Goal: Task Accomplishment & Management: Manage account settings

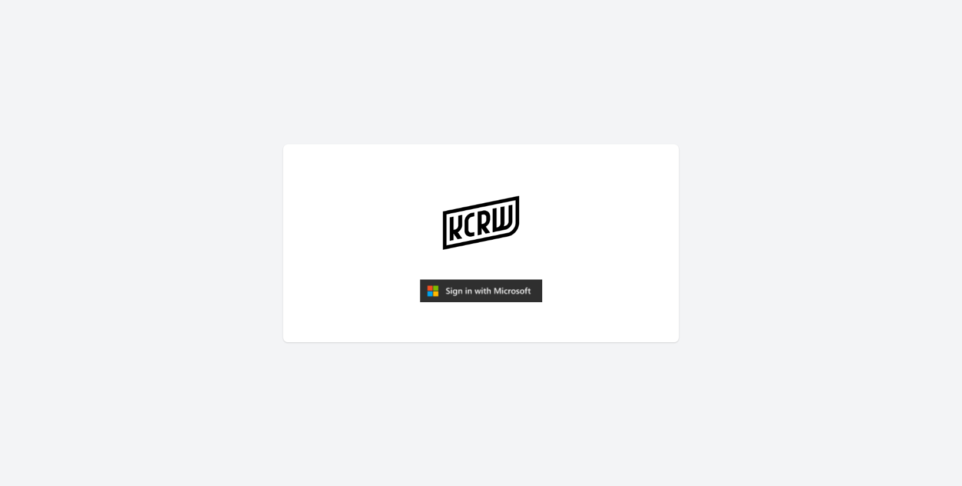
click at [515, 292] on img "submit" at bounding box center [481, 291] width 122 height 24
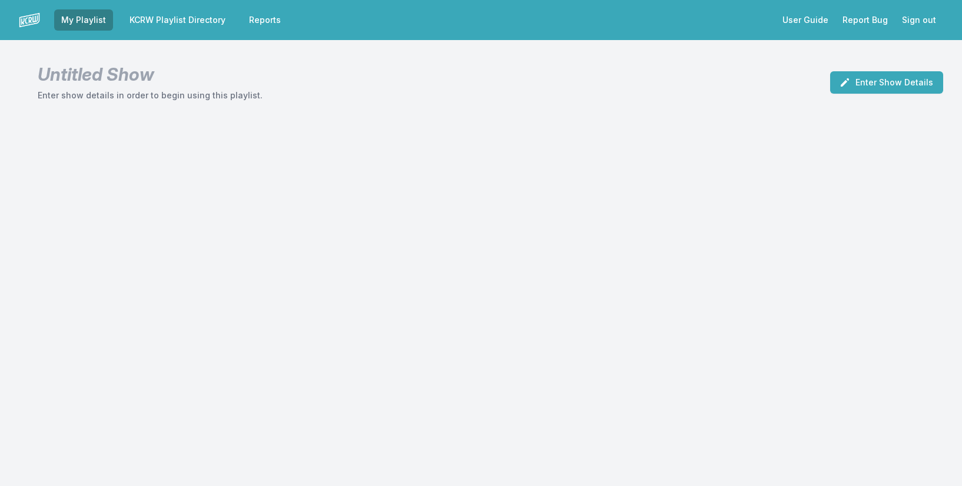
click at [193, 20] on link "KCRW Playlist Directory" at bounding box center [177, 19] width 110 height 21
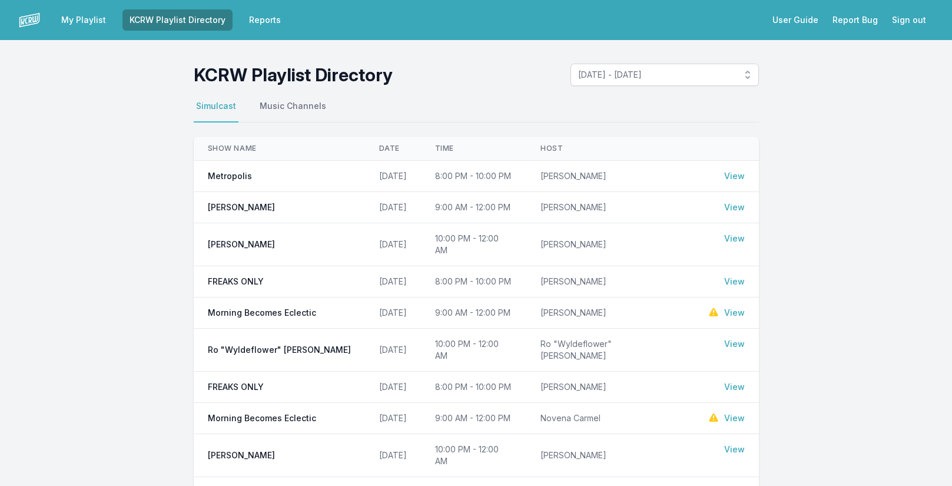
click at [735, 206] on link "View" at bounding box center [734, 207] width 21 height 12
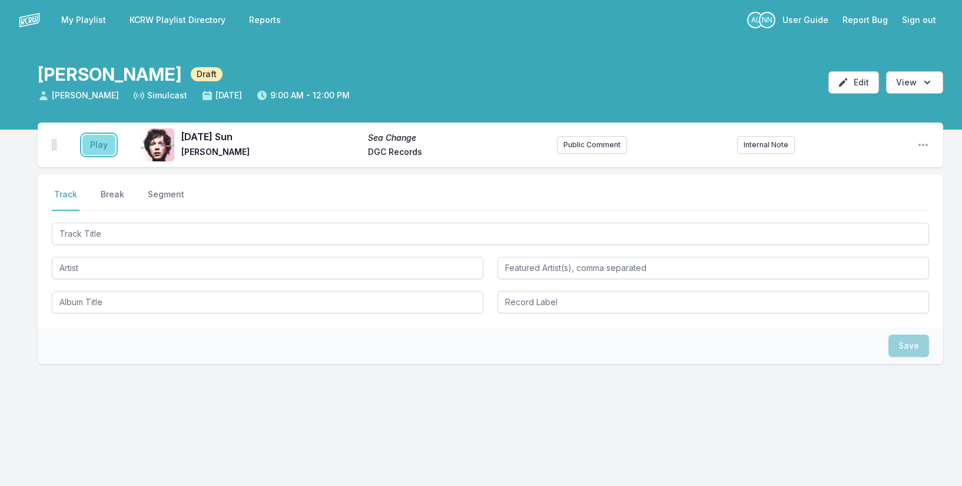
click at [105, 147] on button "Play" at bounding box center [98, 145] width 33 height 20
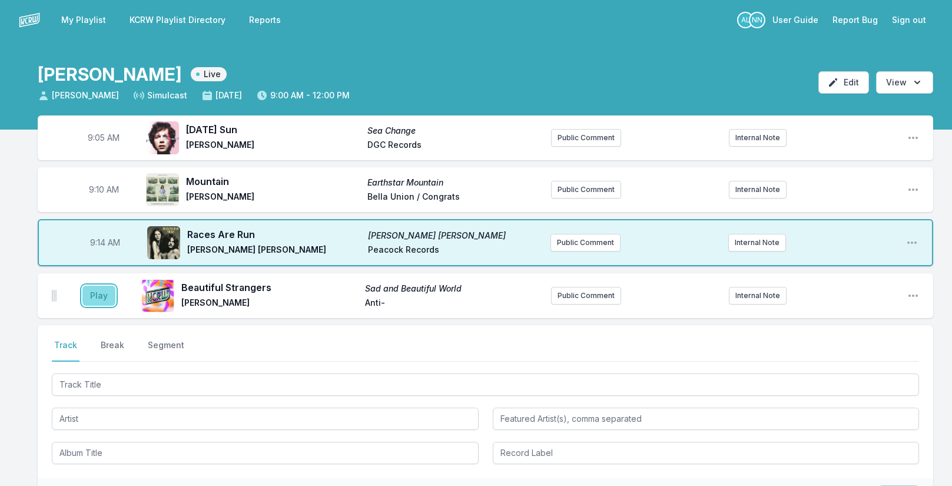
click at [107, 297] on button "Play" at bounding box center [98, 296] width 33 height 20
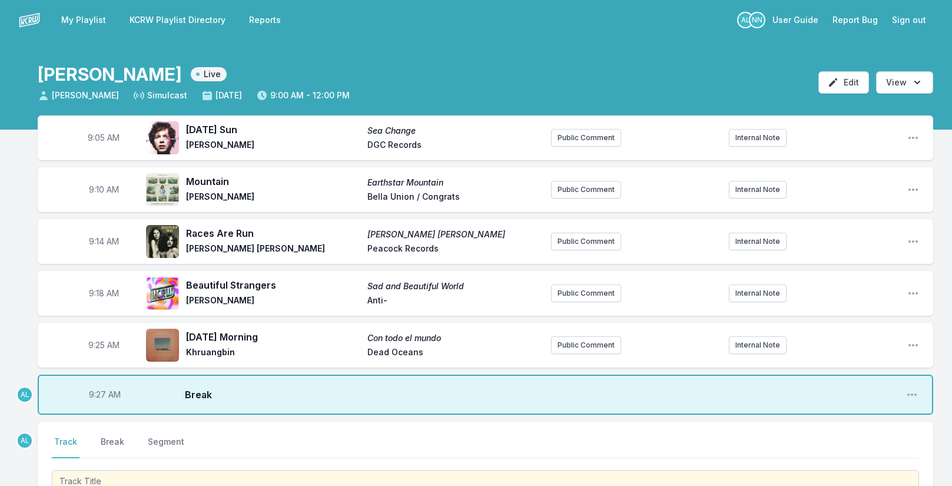
click at [71, 448] on button "Track" at bounding box center [66, 447] width 28 height 22
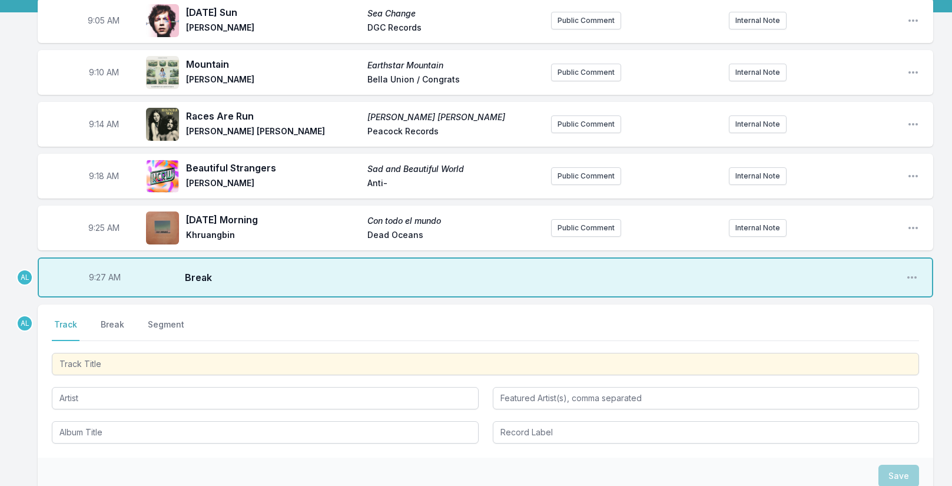
scroll to position [118, 0]
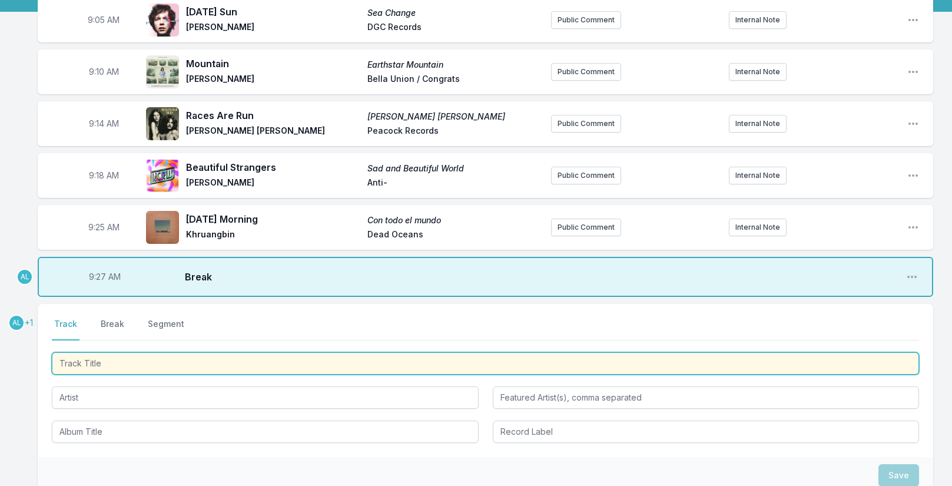
drag, startPoint x: 74, startPoint y: 361, endPoint x: 53, endPoint y: 369, distance: 22.5
click at [69, 366] on input "Track Title" at bounding box center [485, 363] width 867 height 22
type input "Abracadabra"
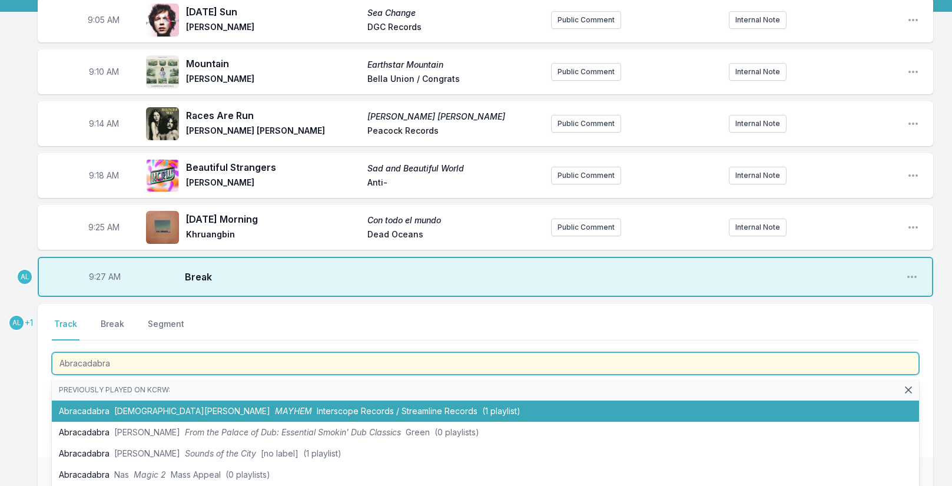
click at [119, 409] on span "[DEMOGRAPHIC_DATA][PERSON_NAME]" at bounding box center [192, 411] width 156 height 10
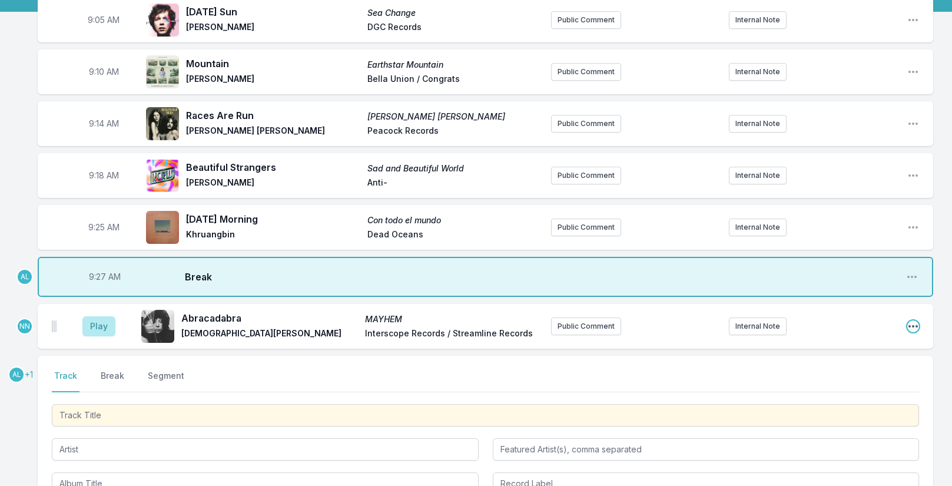
click at [913, 326] on icon "Open playlist item options" at bounding box center [913, 326] width 9 height 2
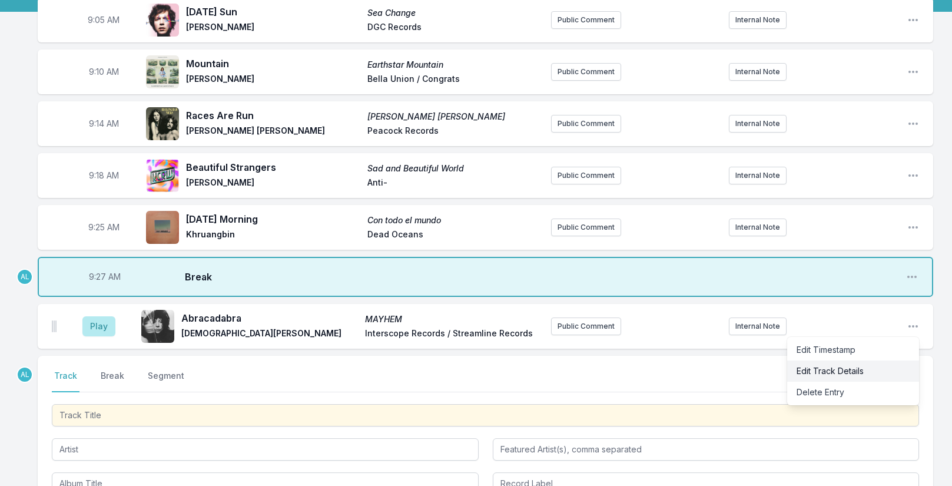
click at [834, 369] on button "Edit Track Details" at bounding box center [853, 370] width 132 height 21
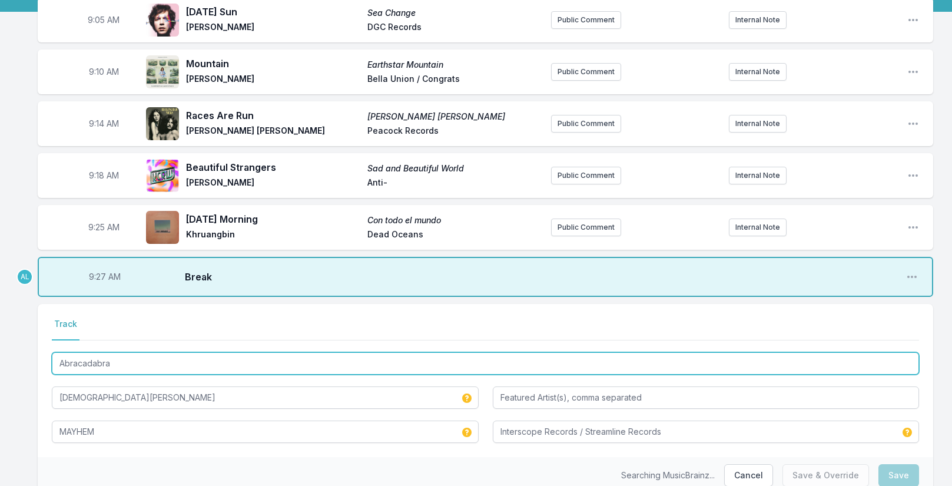
click at [171, 367] on input "Abracadabra" at bounding box center [485, 363] width 867 height 22
type input "Abracadabra"
type input "Streamline Records, Interscope Records"
type input "Abracadabra - Live at [GEOGRAPHIC_DATA]"
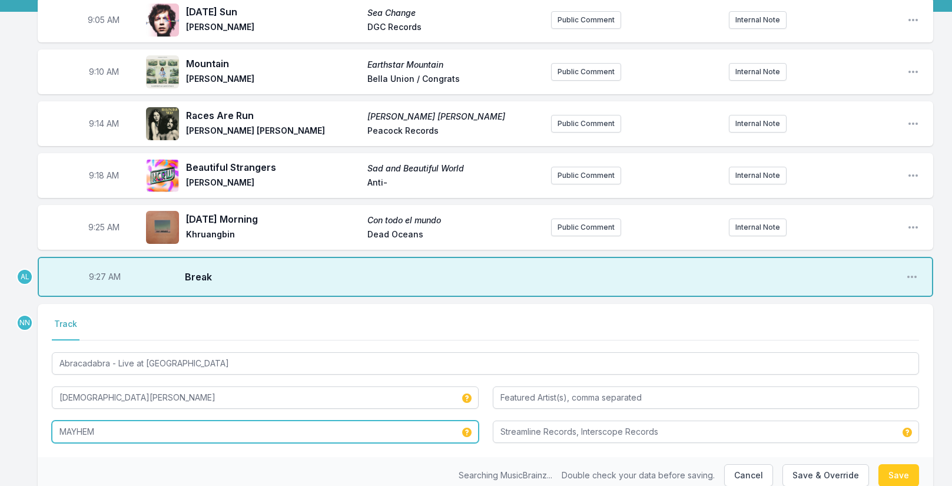
click at [110, 436] on input "MAYHEM" at bounding box center [265, 431] width 427 height 22
type input "MAYHEM / KCRW"
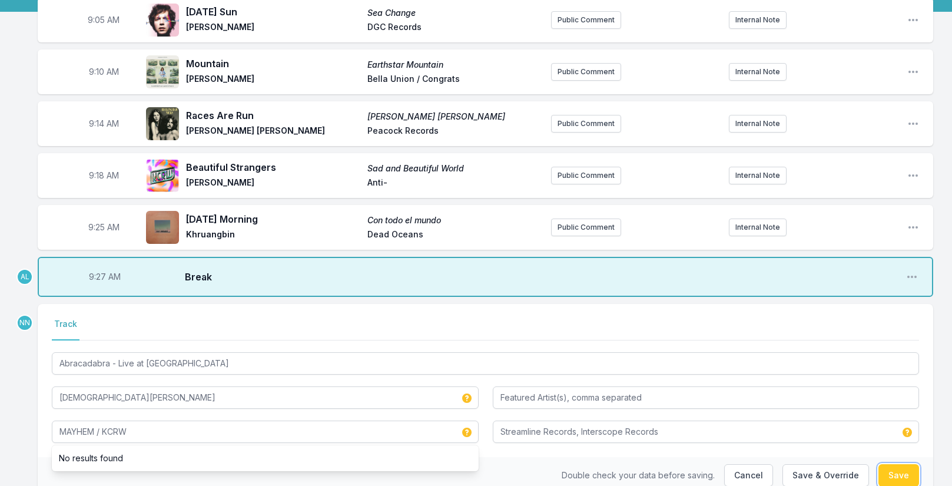
click at [894, 470] on button "Save" at bounding box center [899, 475] width 41 height 22
type input "Abracadabra"
type input "MAYHEM"
type input "Interscope Records / Streamline Records"
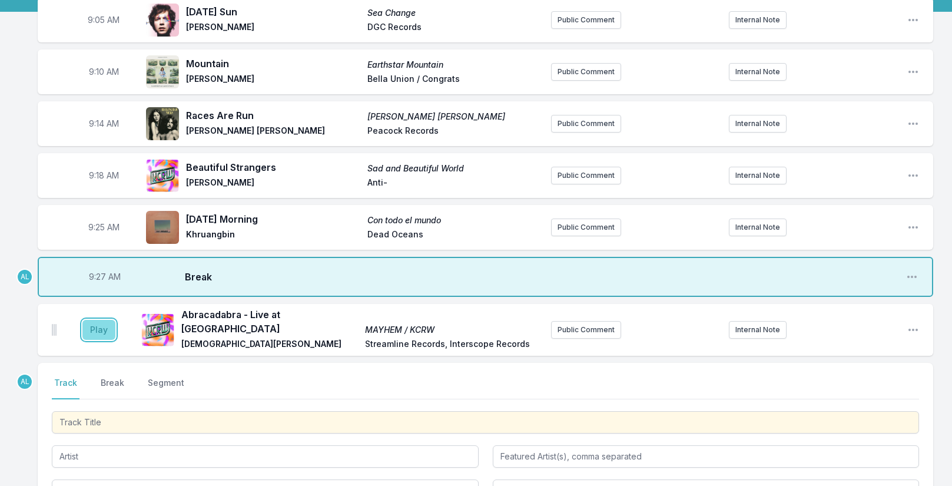
click at [104, 328] on button "Play" at bounding box center [98, 330] width 33 height 20
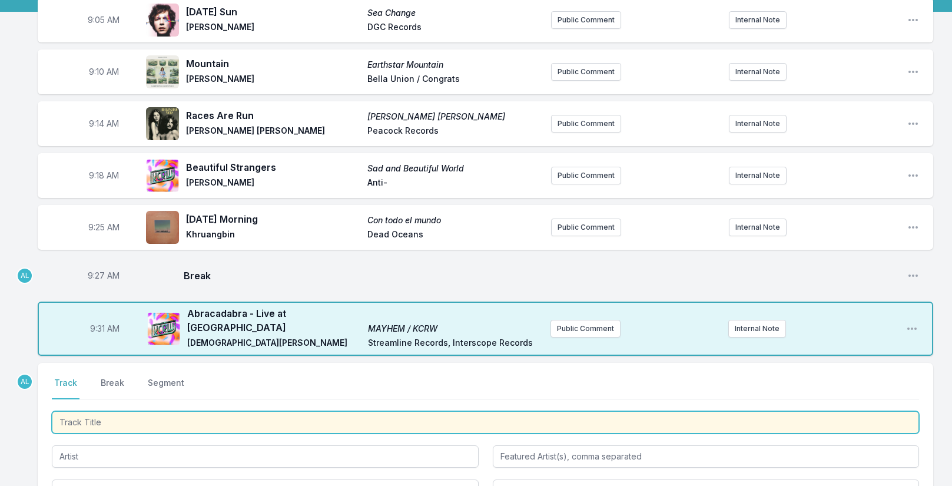
click at [150, 415] on input "Track Title" at bounding box center [485, 422] width 867 height 22
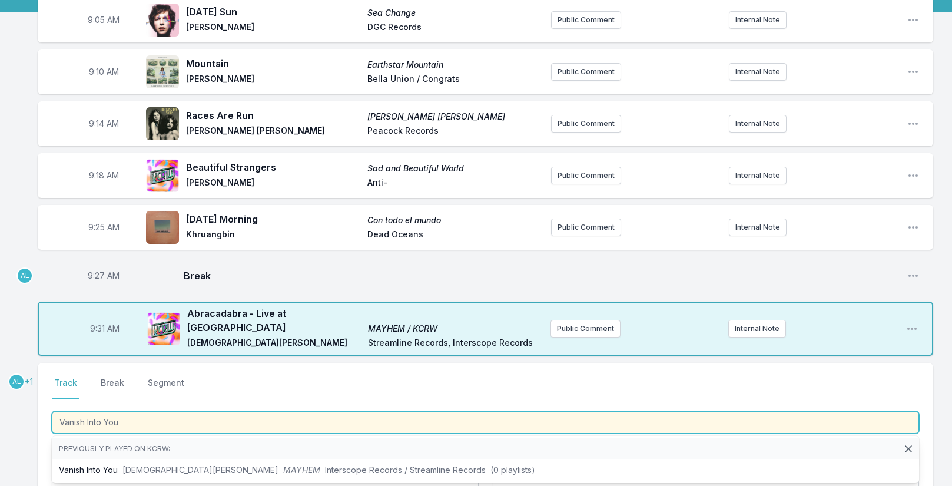
type input "Vanish Into You"
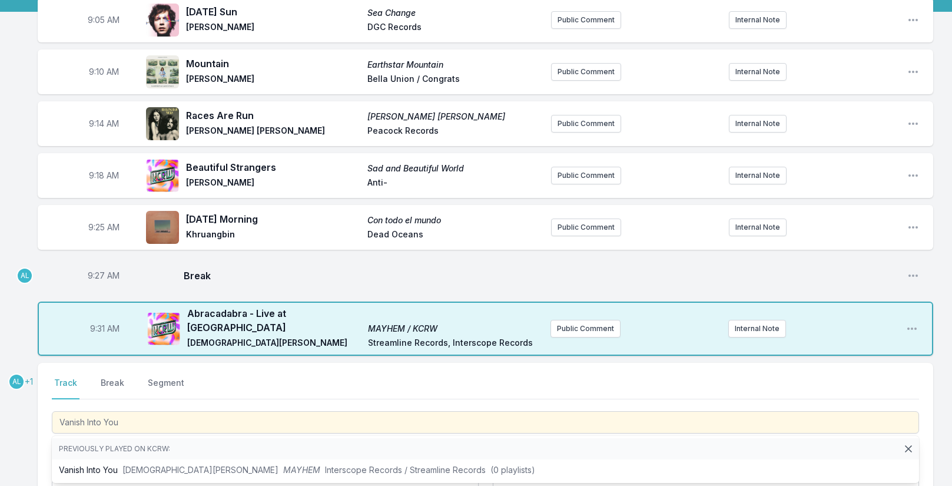
click at [95, 324] on span "9:31 AM" at bounding box center [104, 329] width 29 height 12
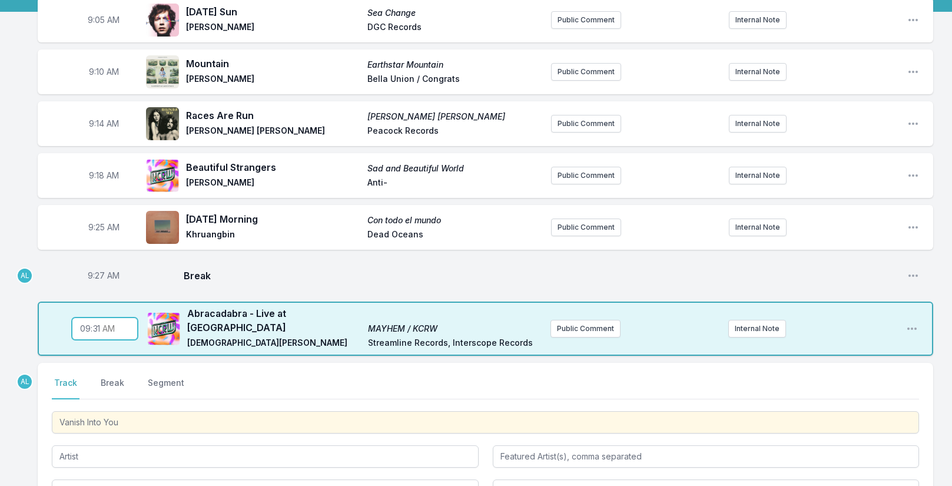
click at [96, 324] on input "09:31" at bounding box center [105, 328] width 66 height 22
type input "09:29"
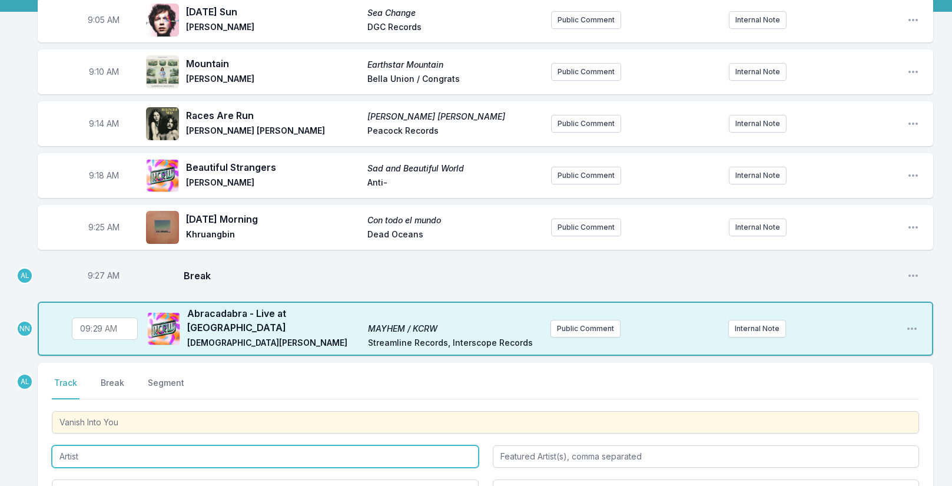
click at [85, 453] on input "Artist" at bounding box center [265, 456] width 427 height 22
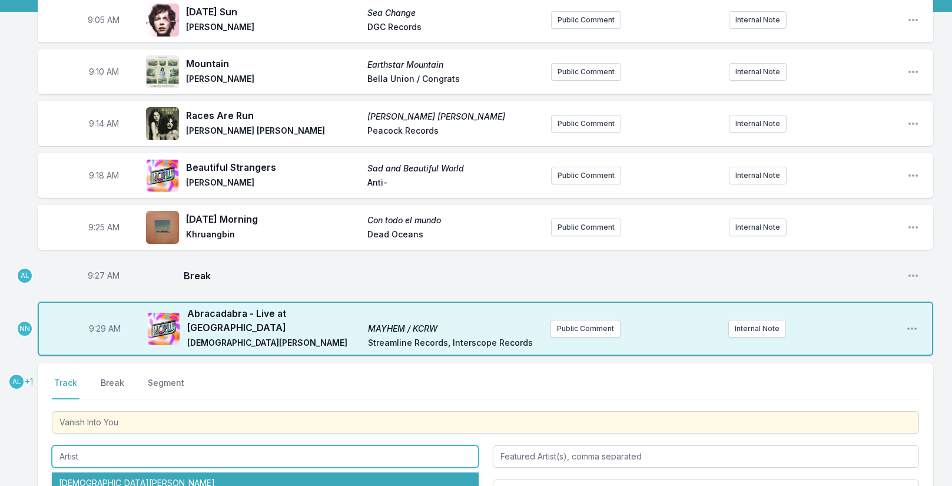
click at [121, 474] on li "[DEMOGRAPHIC_DATA][PERSON_NAME]" at bounding box center [265, 482] width 427 height 21
type input "[DEMOGRAPHIC_DATA][PERSON_NAME]"
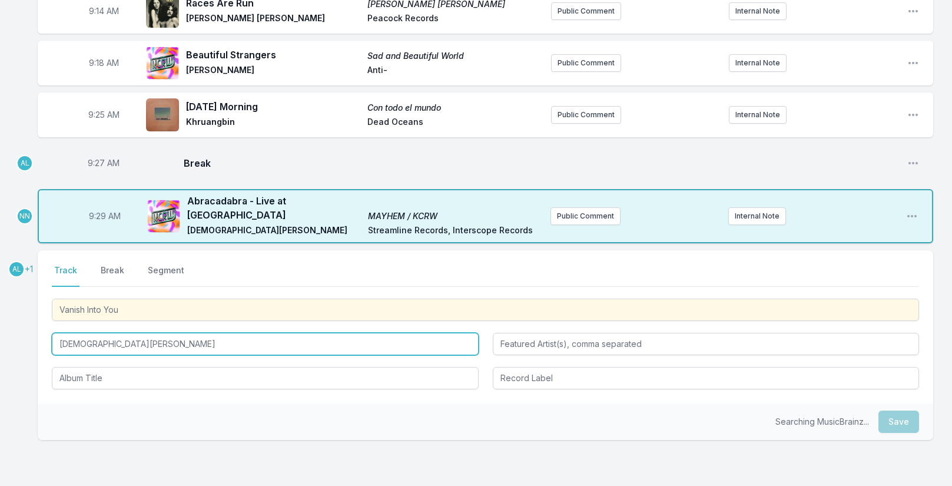
scroll to position [236, 0]
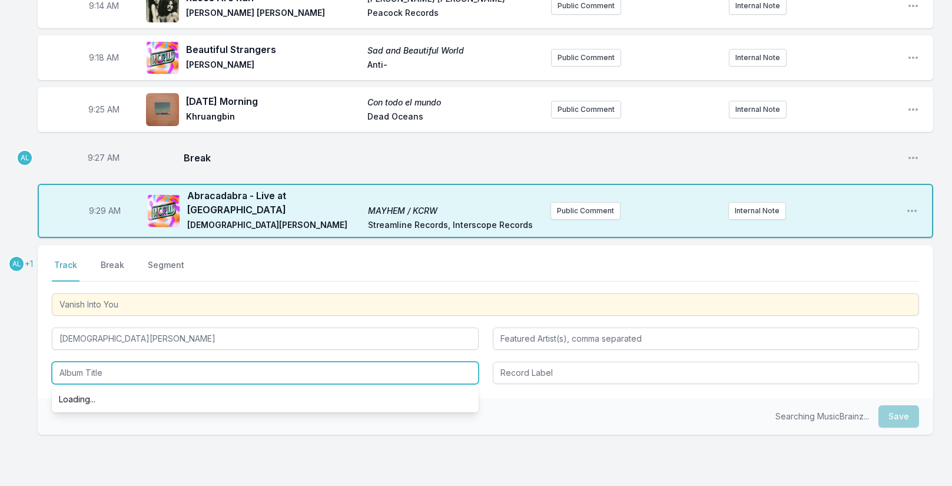
click at [128, 366] on input "Album Title" at bounding box center [265, 373] width 427 height 22
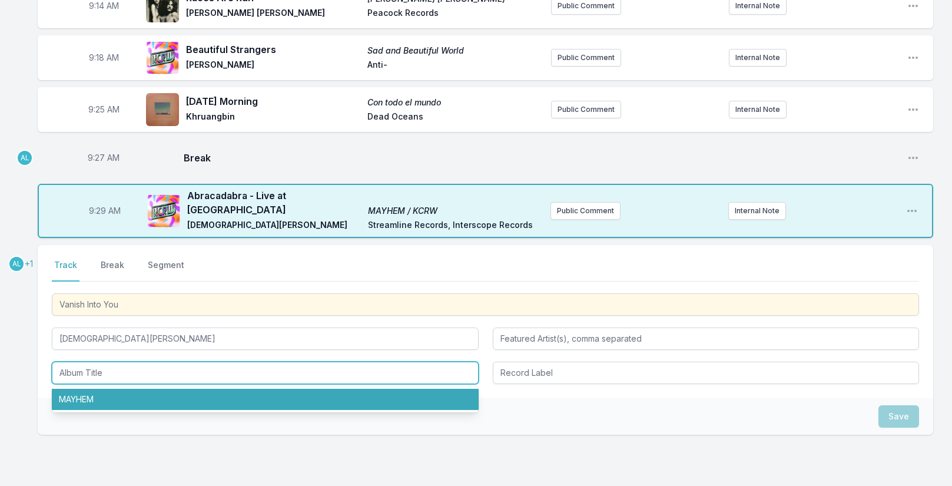
click at [118, 389] on li "MAYHEM" at bounding box center [265, 399] width 427 height 21
type input "MAYHEM"
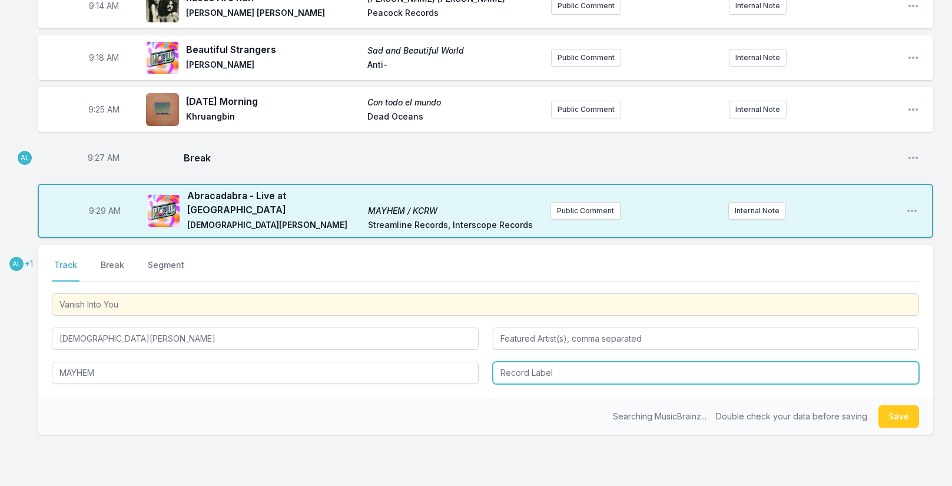
click at [530, 362] on input "Record Label" at bounding box center [706, 373] width 427 height 22
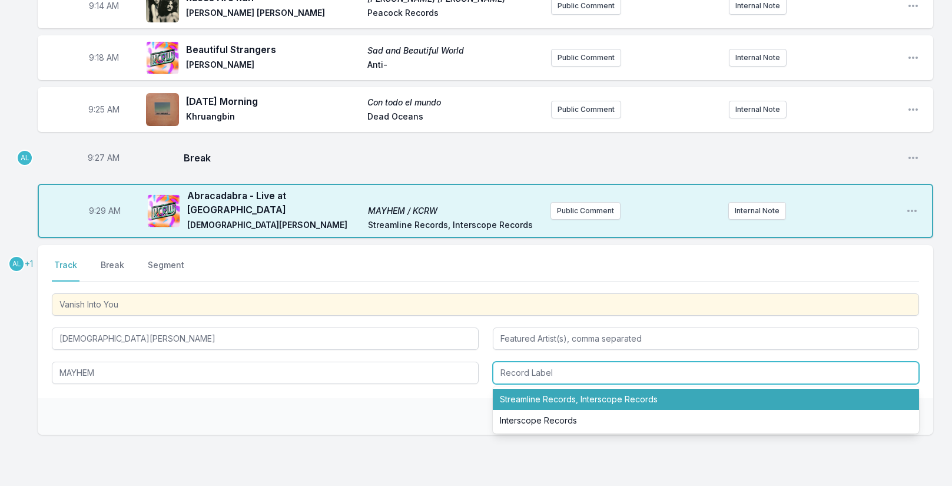
click at [542, 393] on li "Streamline Records, Interscope Records" at bounding box center [706, 399] width 427 height 21
type input "Streamline Records, Interscope Records"
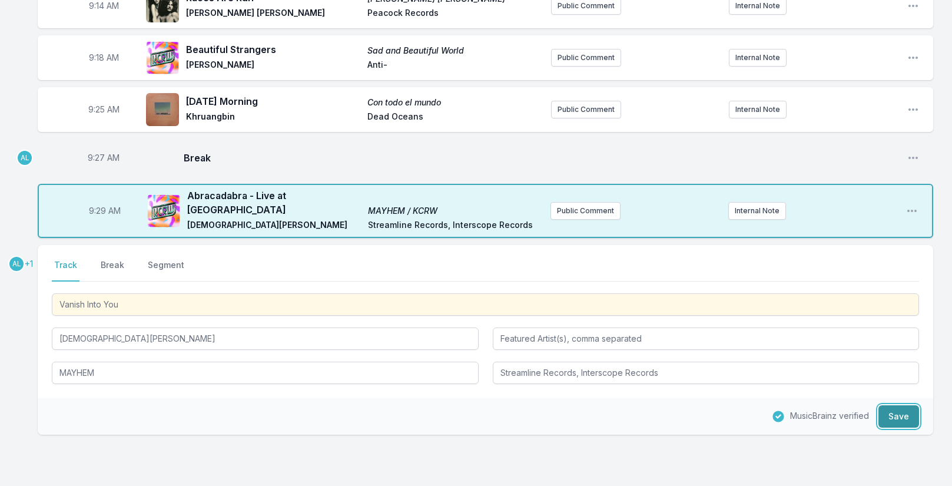
click at [903, 416] on button "Save" at bounding box center [899, 416] width 41 height 22
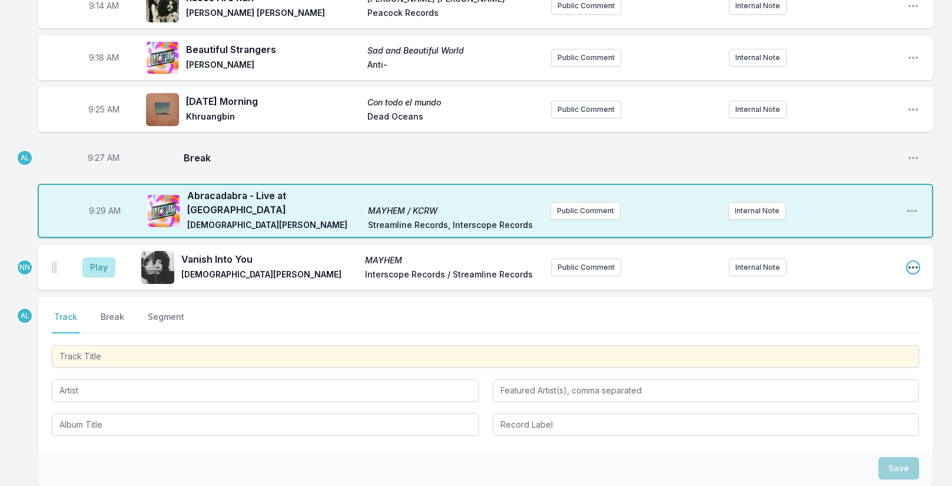
click at [914, 261] on icon "Open playlist item options" at bounding box center [913, 267] width 12 height 12
click at [859, 303] on button "Edit Track Details" at bounding box center [853, 311] width 132 height 21
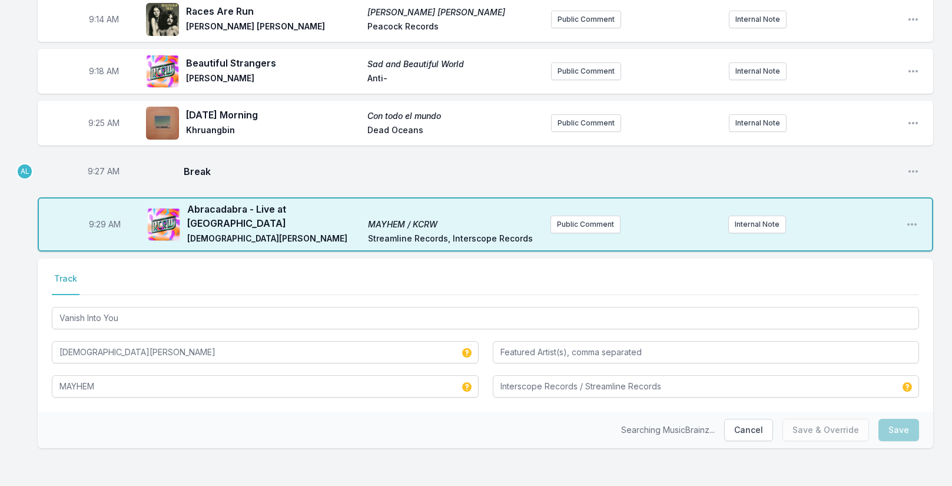
scroll to position [215, 0]
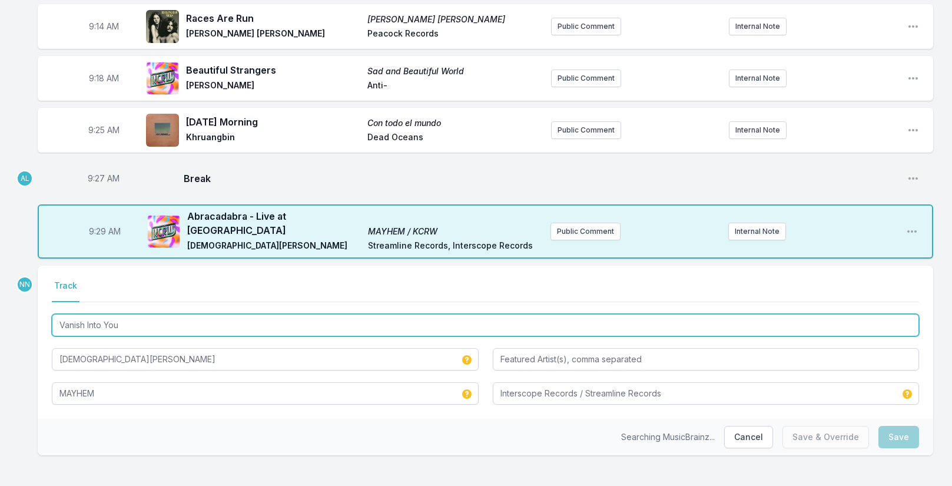
click at [172, 321] on input "Vanish Into You" at bounding box center [485, 325] width 867 height 22
type input "Streamline Records, Interscope Records"
type input "Vanish Into You - Live from KCRW HQ"
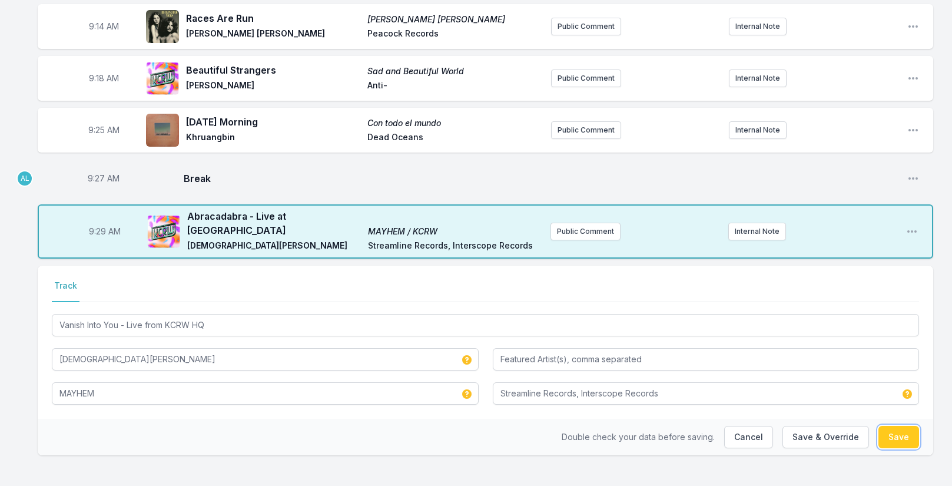
drag, startPoint x: 908, startPoint y: 436, endPoint x: 606, endPoint y: 420, distance: 302.5
click at [636, 430] on div "Double check your data before saving. Cancel Save & Override Save" at bounding box center [486, 437] width 896 height 37
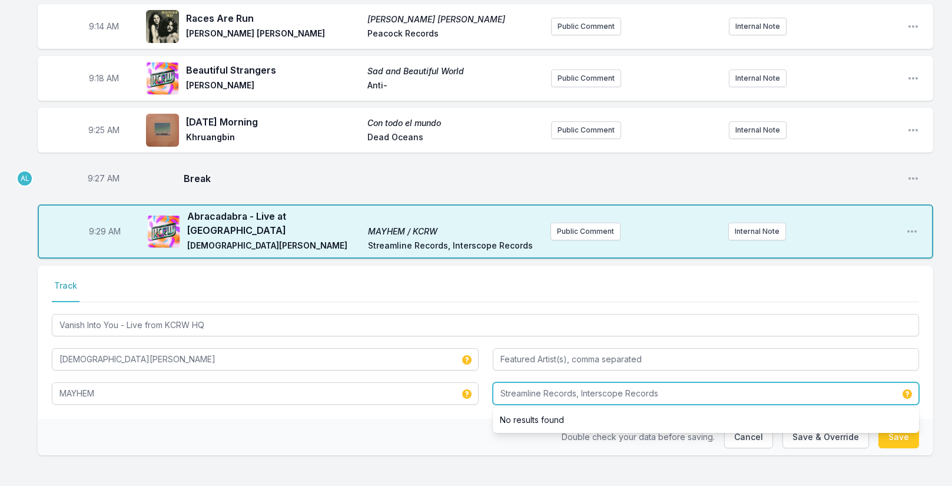
click at [694, 388] on input "Streamline Records, Interscope Records" at bounding box center [706, 393] width 427 height 22
click at [502, 387] on input "Streamline Records, Interscope Records" at bounding box center [706, 393] width 427 height 22
type input "KCRW / Streamline Records, Interscope Records"
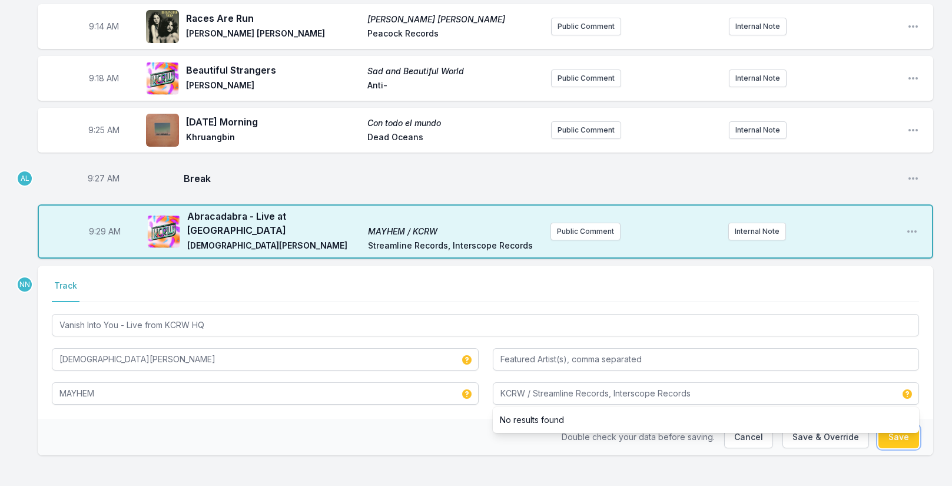
click at [903, 438] on button "Save" at bounding box center [899, 437] width 41 height 22
type input "Vanish Into You"
type input "Interscope Records / Streamline Records"
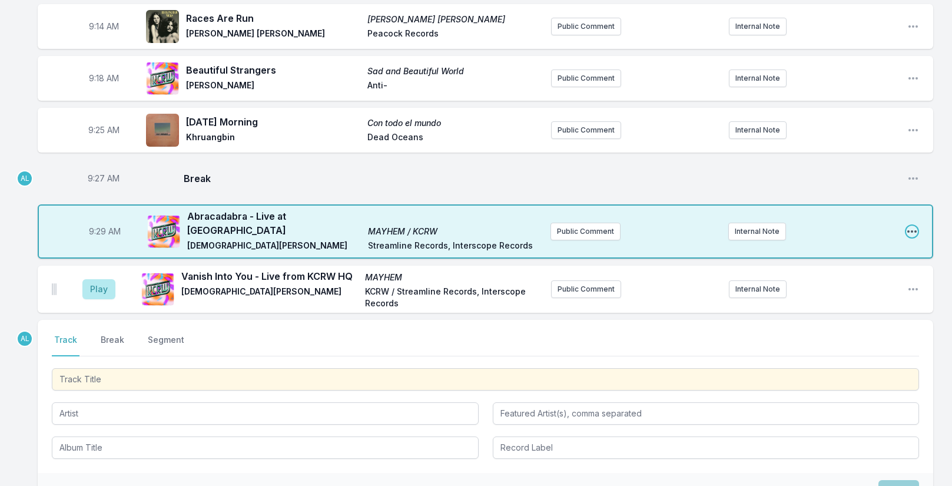
click at [910, 226] on icon "Open playlist item options" at bounding box center [912, 232] width 12 height 12
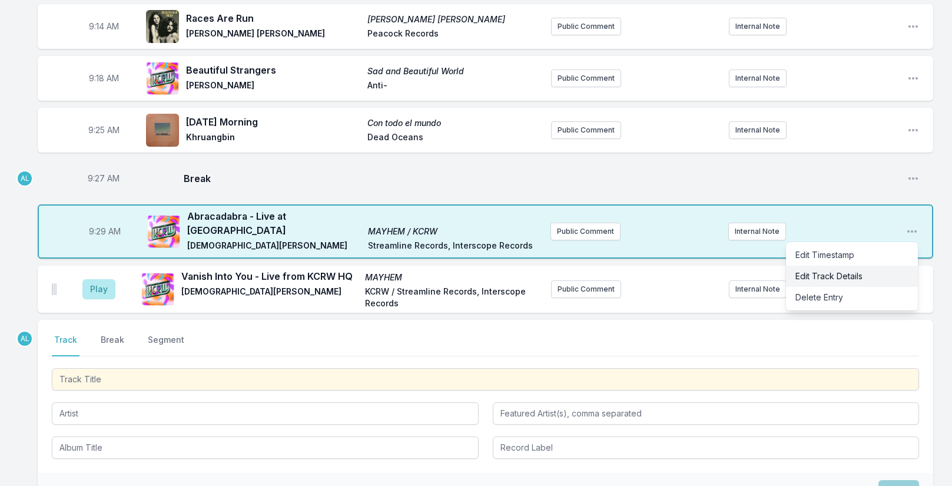
click at [861, 269] on button "Edit Track Details" at bounding box center [852, 276] width 132 height 21
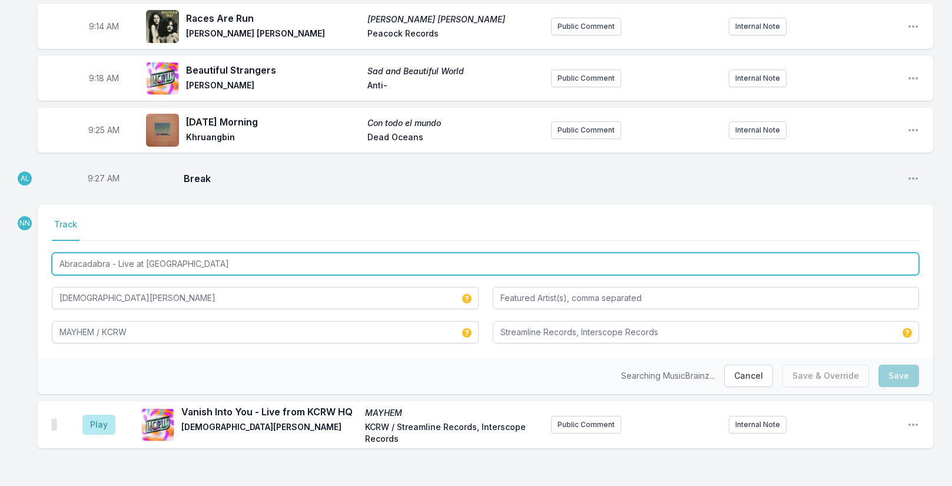
click at [144, 263] on input "Abracadabra - Live at [GEOGRAPHIC_DATA]" at bounding box center [485, 264] width 867 height 22
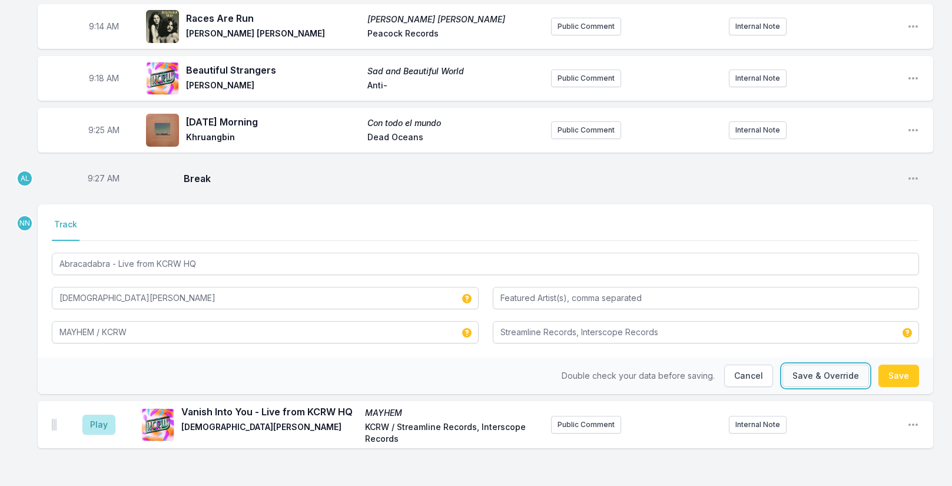
click at [836, 374] on button "Save & Override" at bounding box center [826, 376] width 87 height 22
type input "Abracadabra - Live at [GEOGRAPHIC_DATA]"
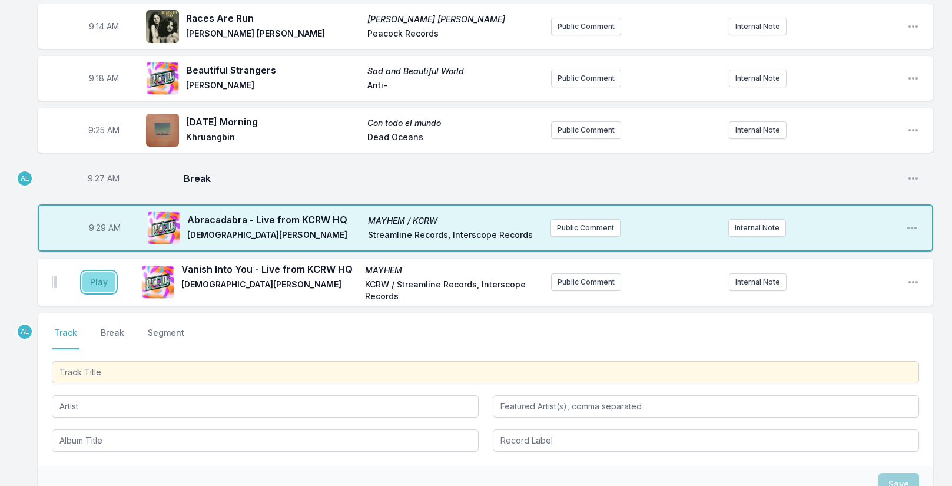
click at [102, 284] on button "Play" at bounding box center [98, 282] width 33 height 20
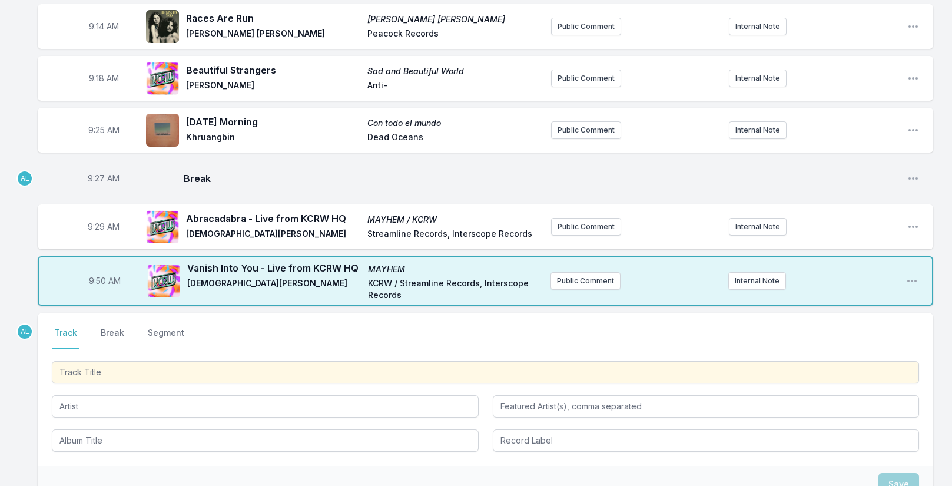
click at [98, 281] on span "9:50 AM" at bounding box center [105, 281] width 32 height 12
click at [100, 281] on input "09:50" at bounding box center [105, 281] width 66 height 22
type input "09:33"
click at [24, 293] on div "9:05 AM [DATE] Sun Sea Change [PERSON_NAME] DGC Records Public Comment Internal…" at bounding box center [476, 257] width 952 height 715
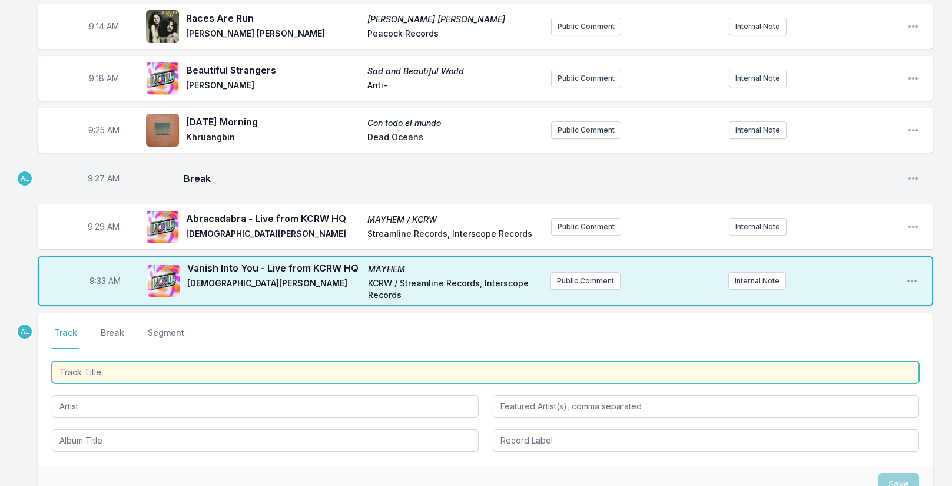
click at [104, 369] on input "Track Title" at bounding box center [485, 372] width 867 height 22
type input "[DEMOGRAPHIC_DATA][PERSON_NAME] In Conversation with [PERSON_NAME]"
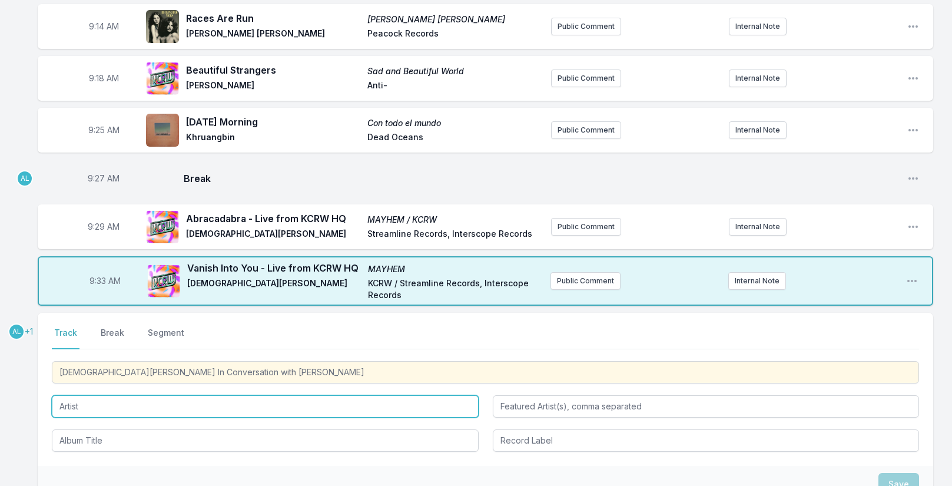
click at [145, 411] on input "Artist" at bounding box center [265, 406] width 427 height 22
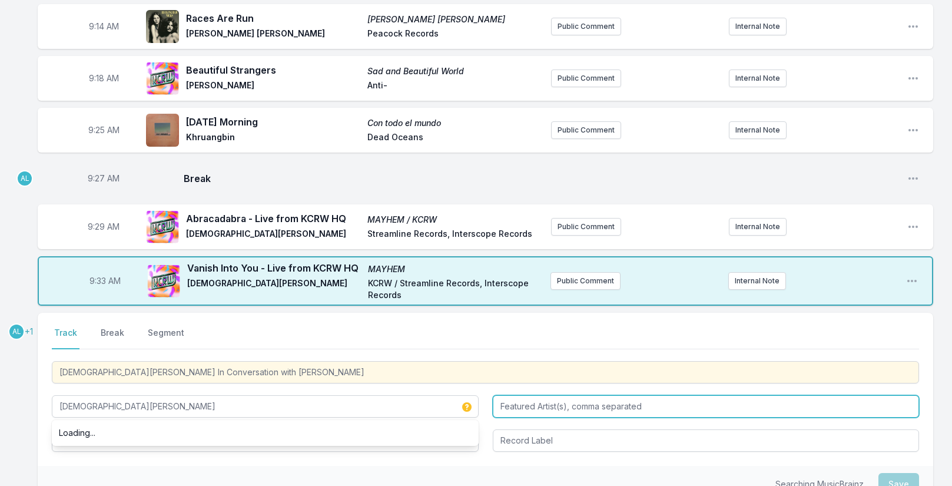
type input "[DEMOGRAPHIC_DATA][PERSON_NAME]"
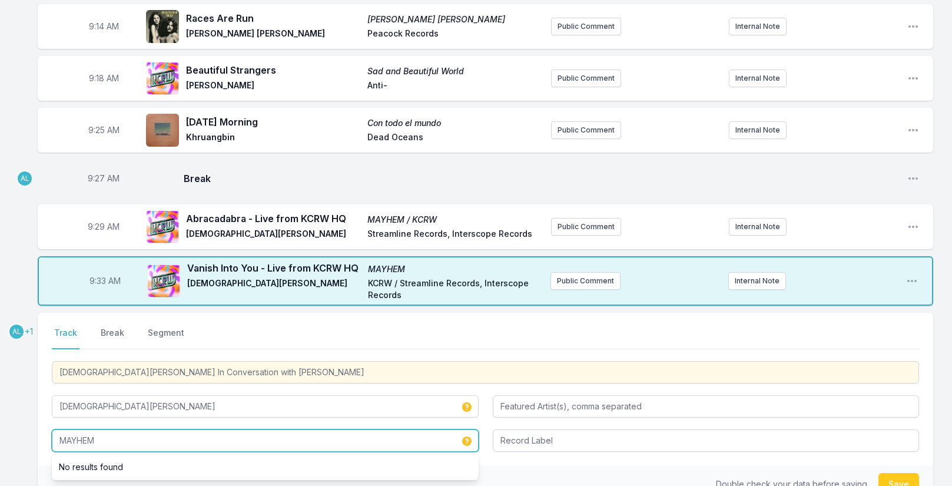
type input "MAYHEM"
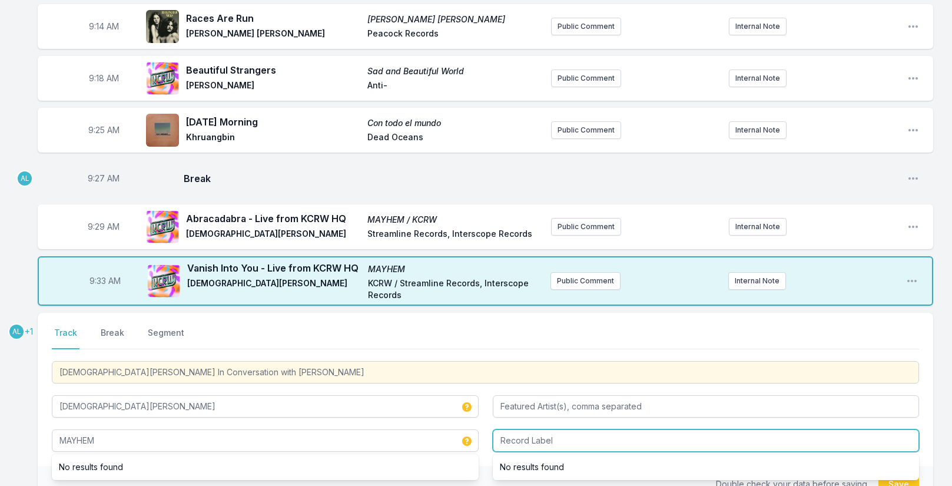
click at [571, 443] on input "Record Label" at bounding box center [706, 440] width 427 height 22
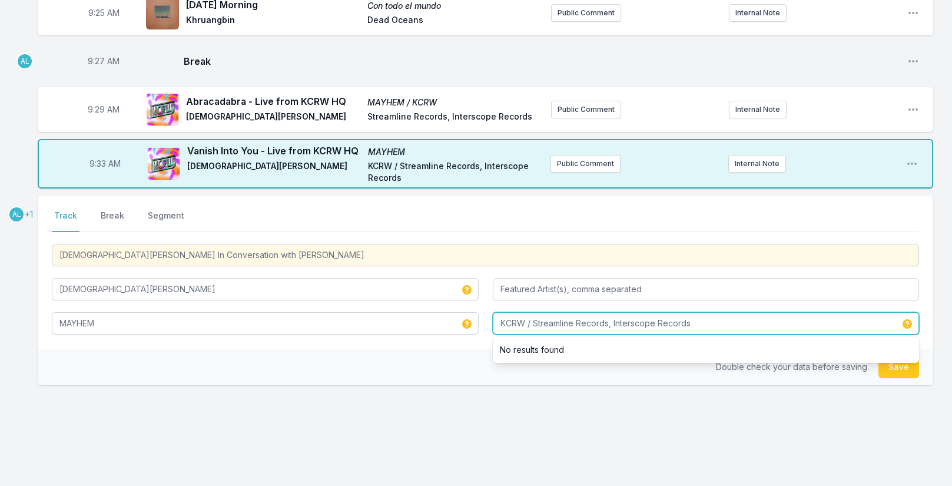
scroll to position [333, 0]
type input "KCRW / Streamline Records, Interscope Records"
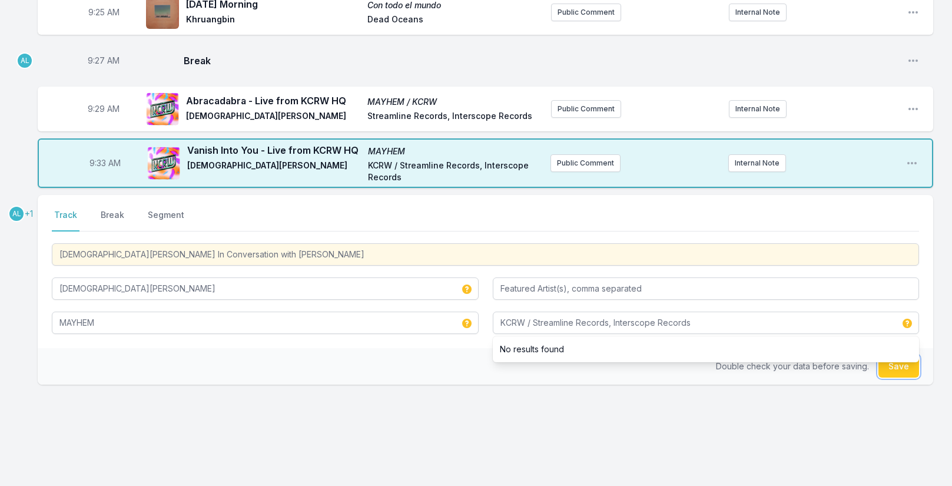
click at [895, 372] on button "Save" at bounding box center [899, 366] width 41 height 22
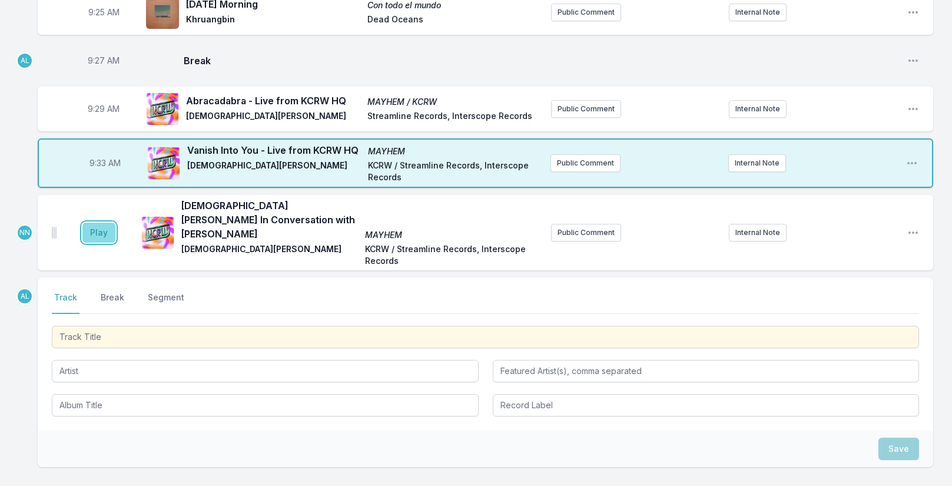
click at [101, 226] on button "Play" at bounding box center [98, 233] width 33 height 20
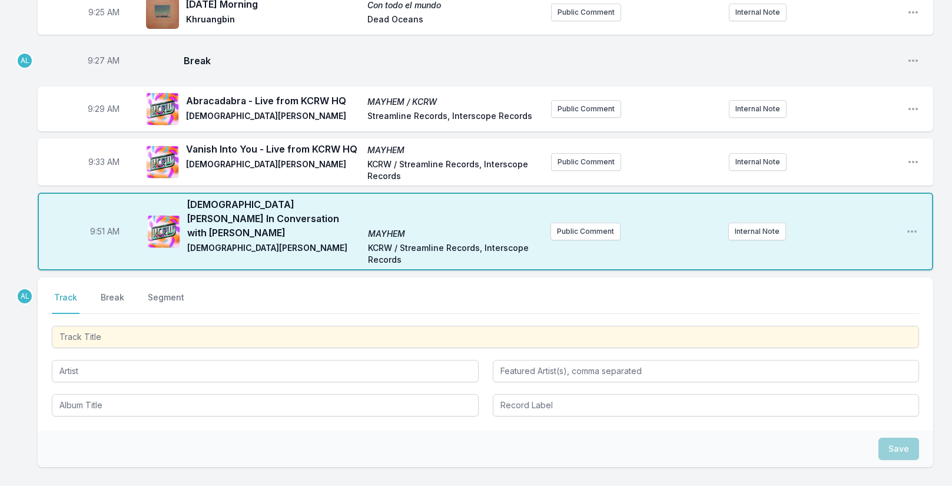
click at [101, 226] on span "9:51 AM" at bounding box center [104, 232] width 29 height 12
click at [98, 225] on input "09:51" at bounding box center [105, 231] width 66 height 22
type input "09:36"
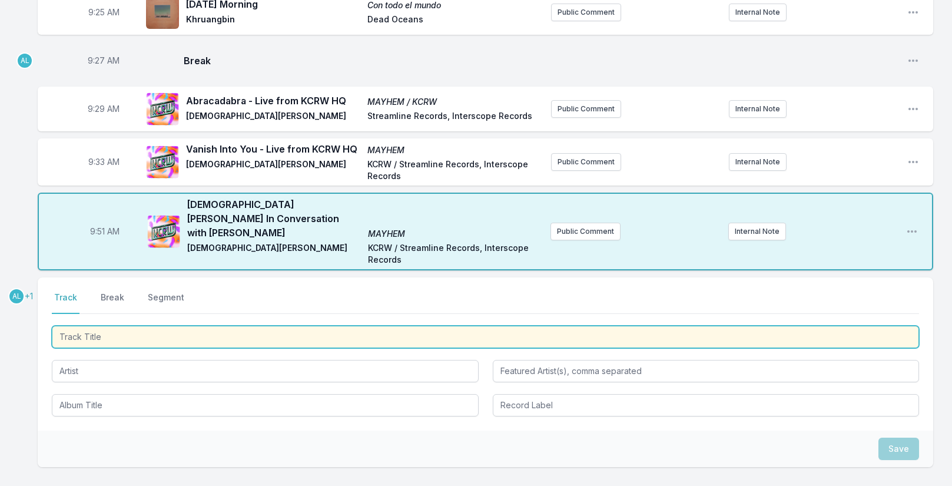
click at [85, 328] on input "Track Title" at bounding box center [485, 337] width 867 height 22
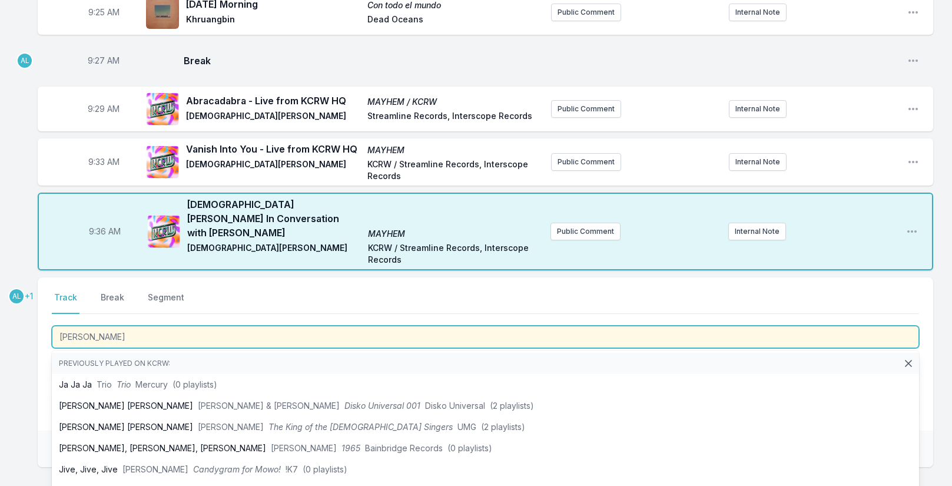
type input "[PERSON_NAME]"
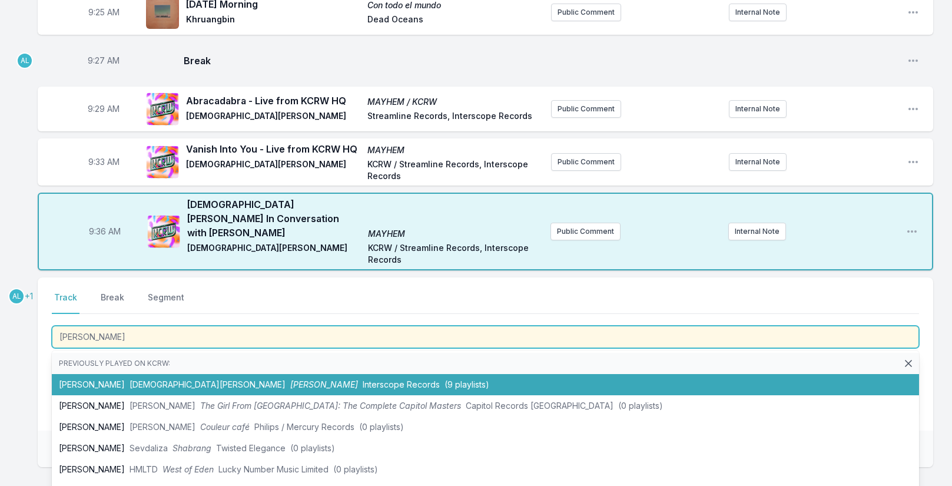
click at [130, 379] on span "[DEMOGRAPHIC_DATA][PERSON_NAME]" at bounding box center [208, 384] width 156 height 10
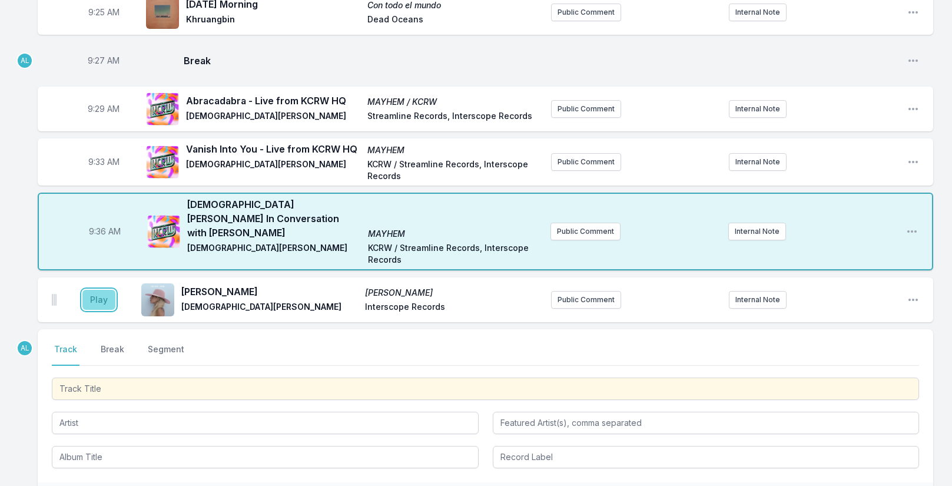
click at [110, 290] on button "Play" at bounding box center [98, 300] width 33 height 20
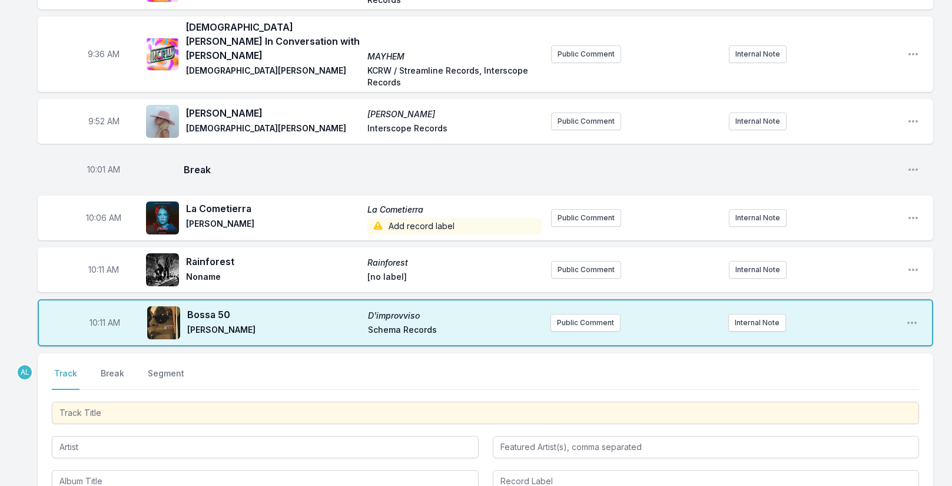
scroll to position [568, 0]
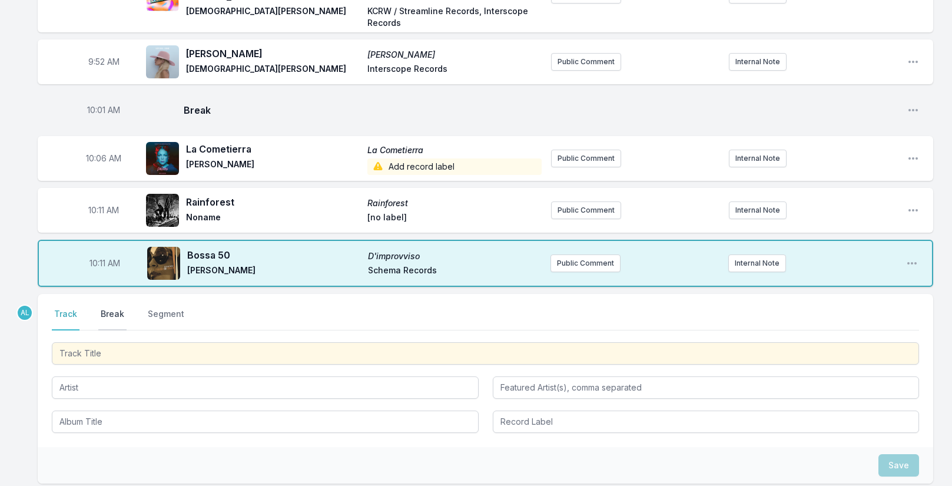
click at [111, 308] on button "Break" at bounding box center [112, 319] width 28 height 22
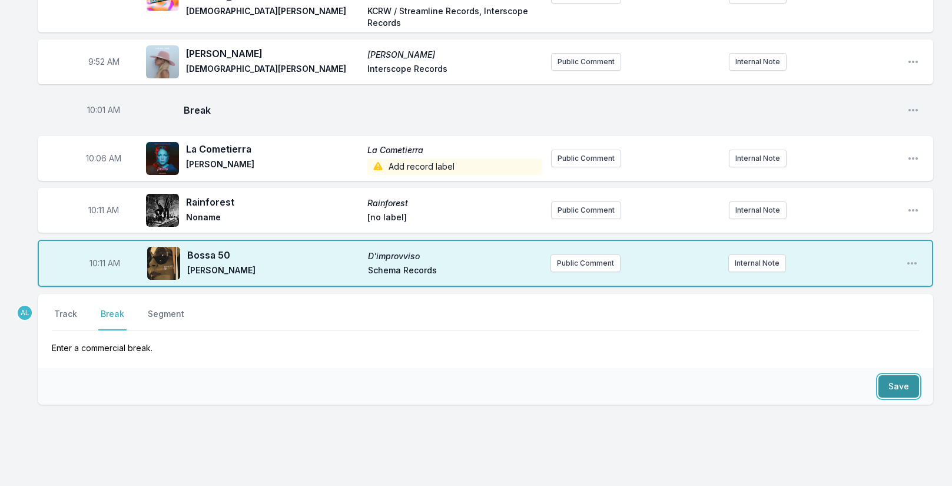
click at [888, 375] on button "Save" at bounding box center [899, 386] width 41 height 22
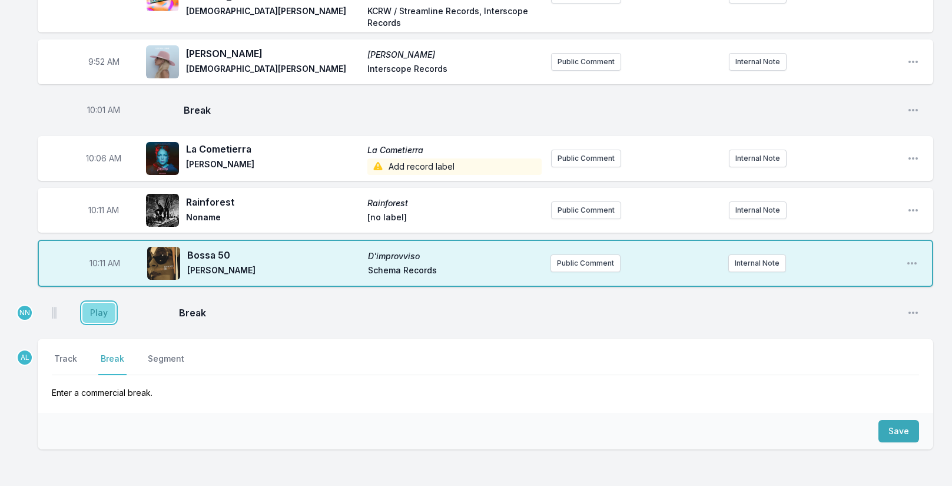
click at [107, 303] on button "Play" at bounding box center [98, 313] width 33 height 20
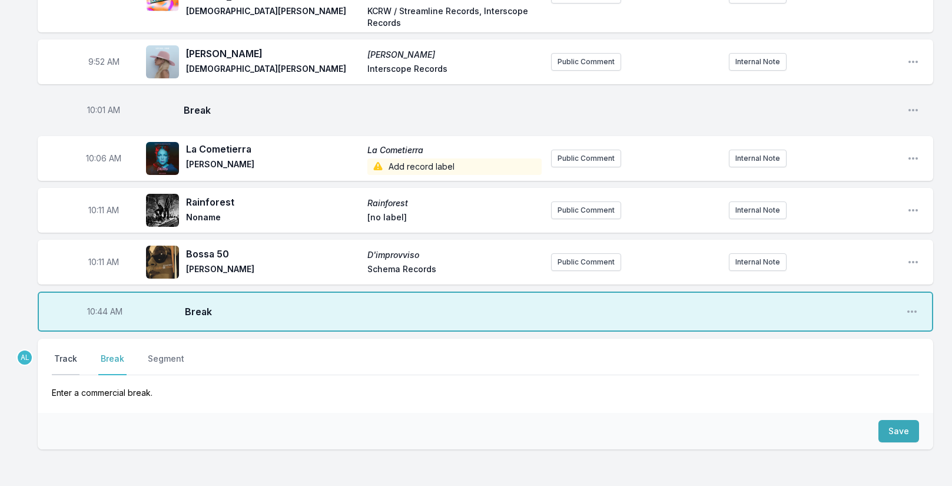
click at [68, 353] on button "Track" at bounding box center [66, 364] width 28 height 22
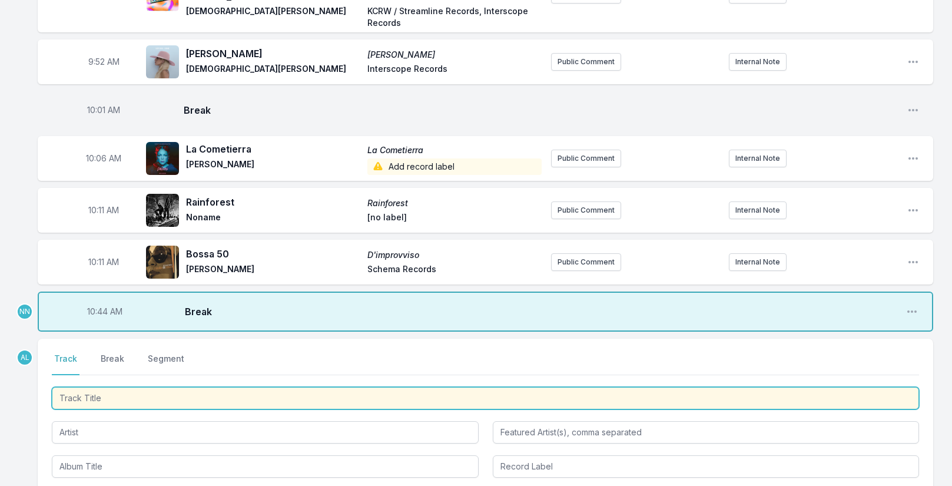
click at [99, 387] on input "Track Title" at bounding box center [485, 398] width 867 height 22
type input "Polo & Pan - Special Guest Mix"
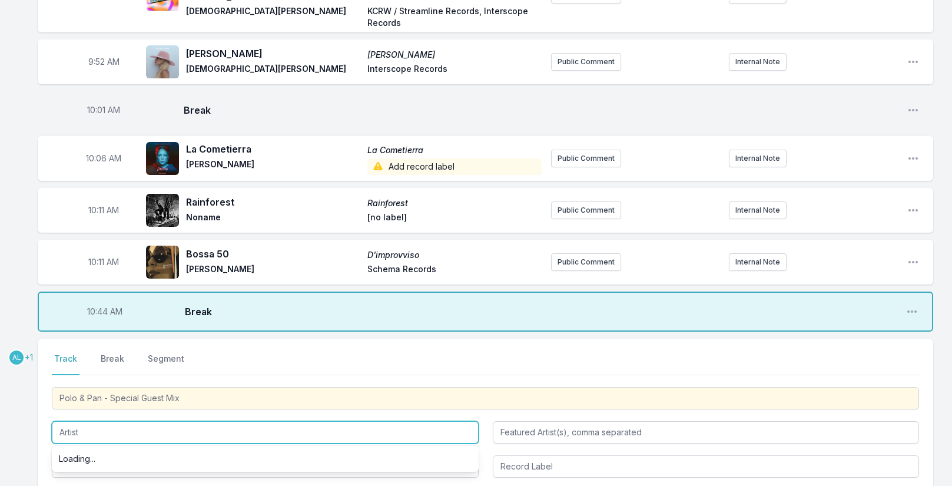
click at [96, 421] on input "Artist" at bounding box center [265, 432] width 427 height 22
type input "Polo & Pan"
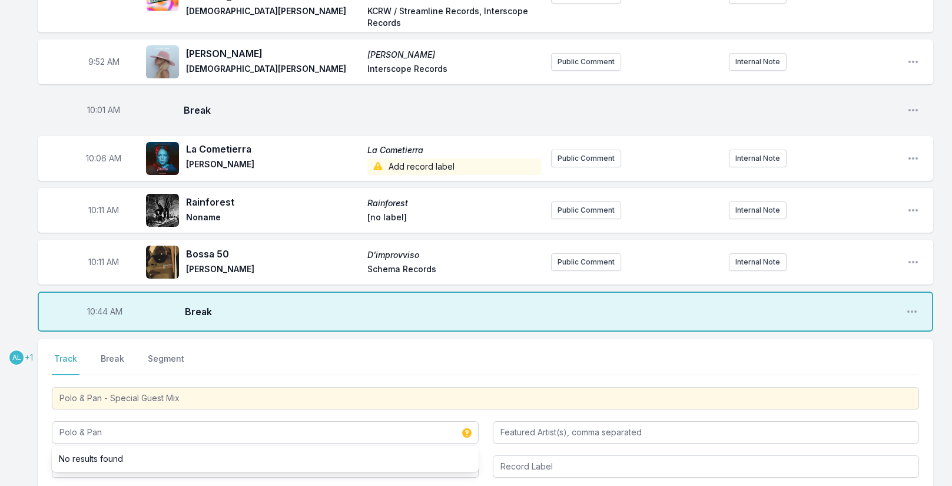
click at [53, 449] on li "No results found" at bounding box center [265, 458] width 427 height 21
click at [73, 451] on li "No results found" at bounding box center [265, 458] width 427 height 21
click at [254, 353] on nav "Track Break Segment" at bounding box center [485, 364] width 867 height 22
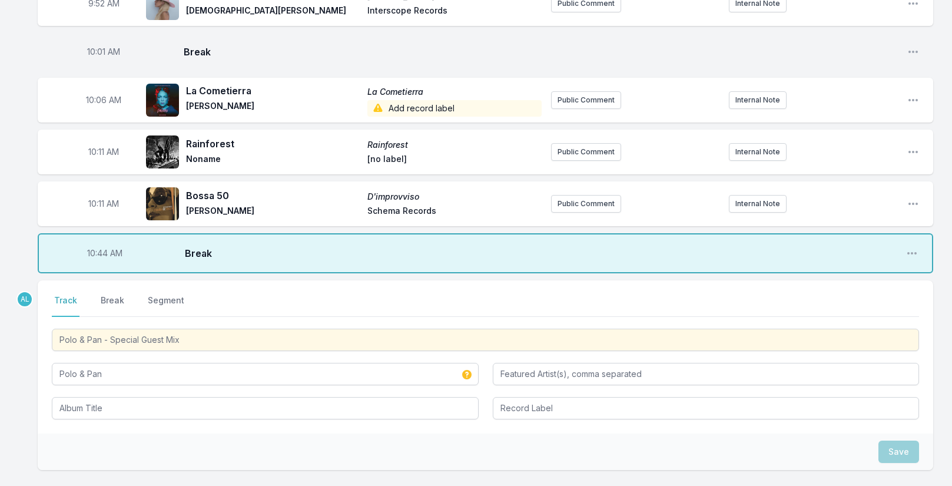
scroll to position [627, 0]
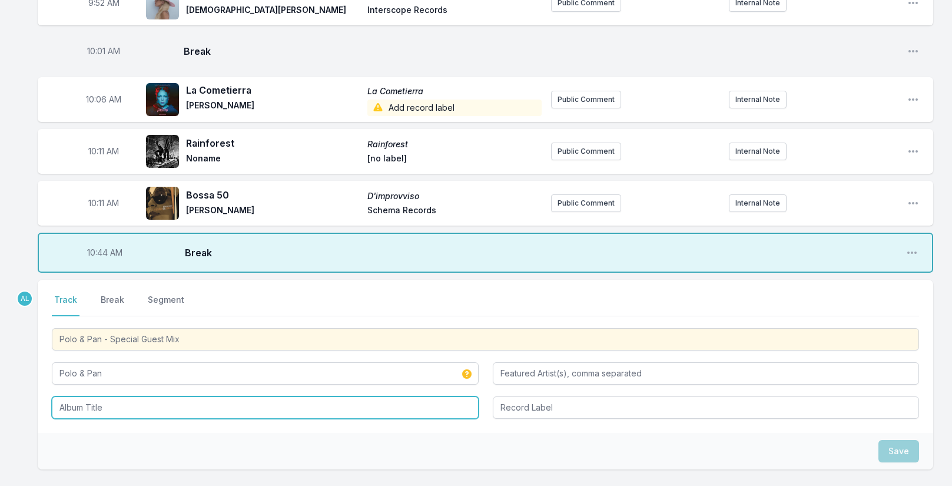
click at [147, 399] on input "Album Title" at bounding box center [265, 407] width 427 height 22
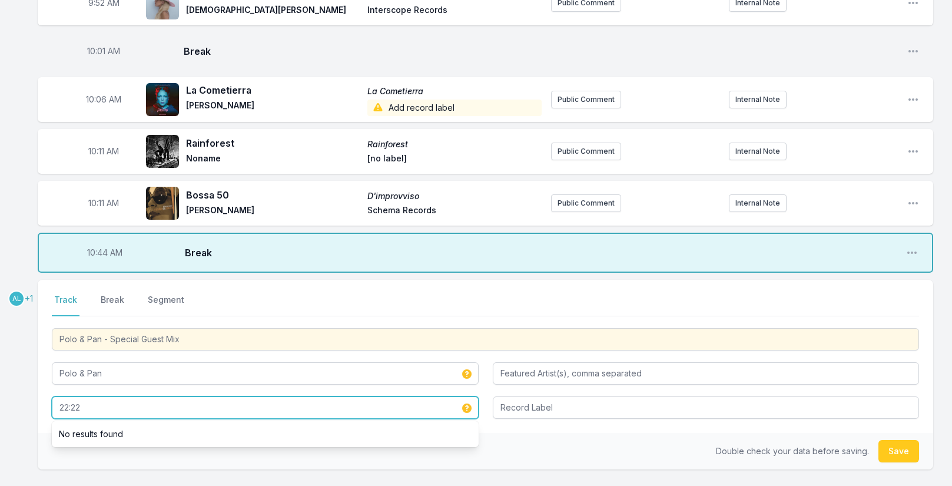
type input "22:22"
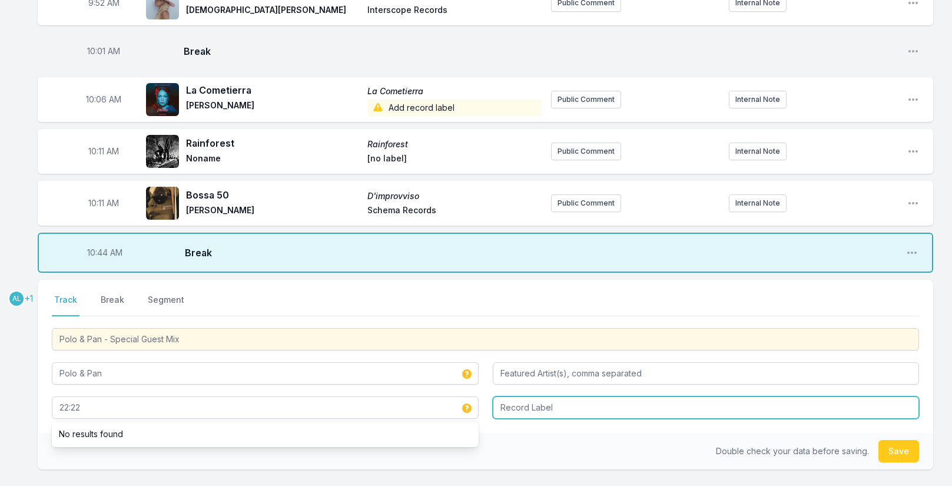
click at [520, 396] on input "Record Label" at bounding box center [706, 407] width 427 height 22
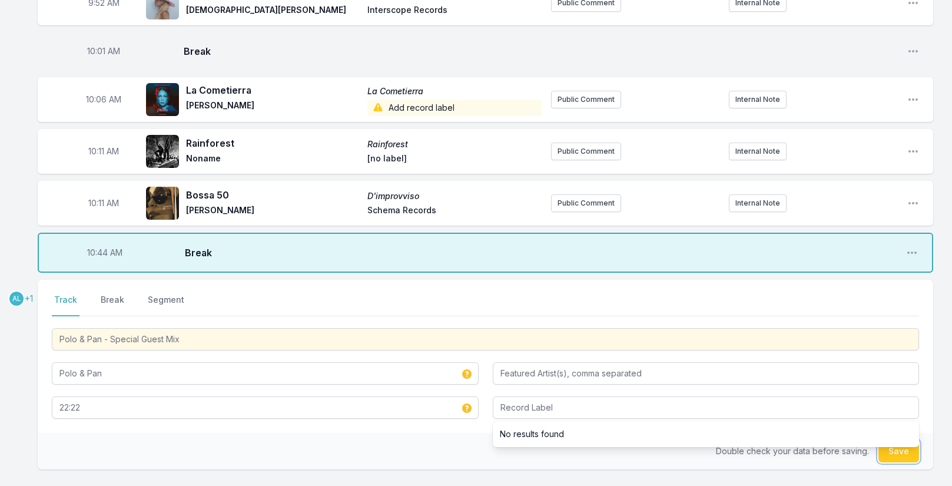
click at [889, 441] on button "Save" at bounding box center [899, 451] width 41 height 22
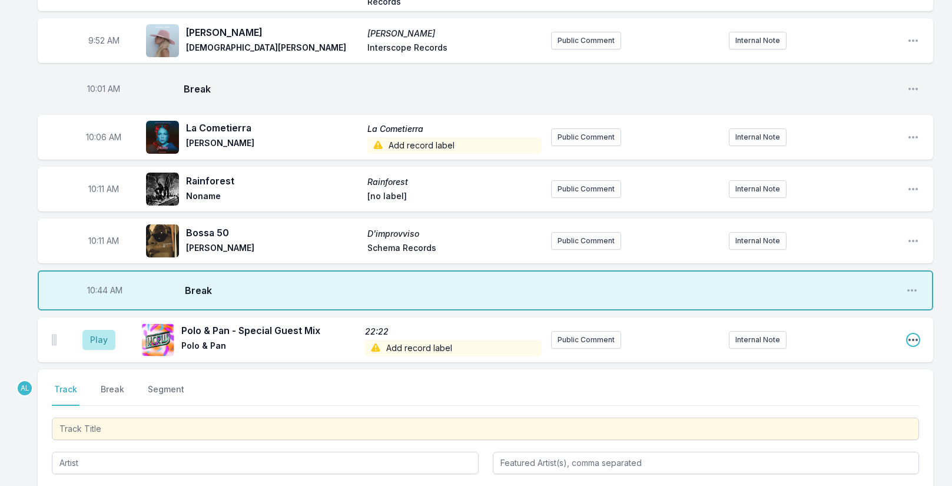
click at [913, 334] on icon "Open playlist item options" at bounding box center [913, 340] width 12 height 12
click at [860, 374] on button "Edit Track Details" at bounding box center [853, 384] width 132 height 21
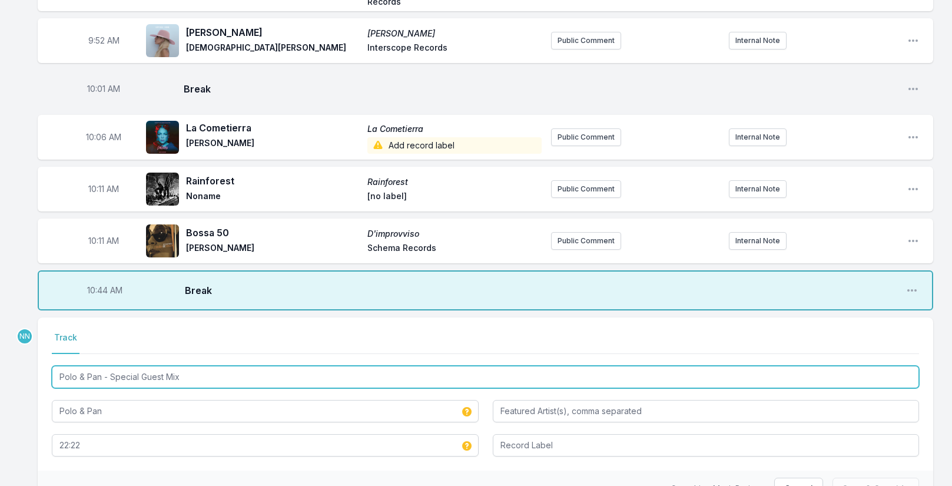
click at [110, 366] on input "Polo & Pan - Special Guest Mix" at bounding box center [485, 377] width 867 height 22
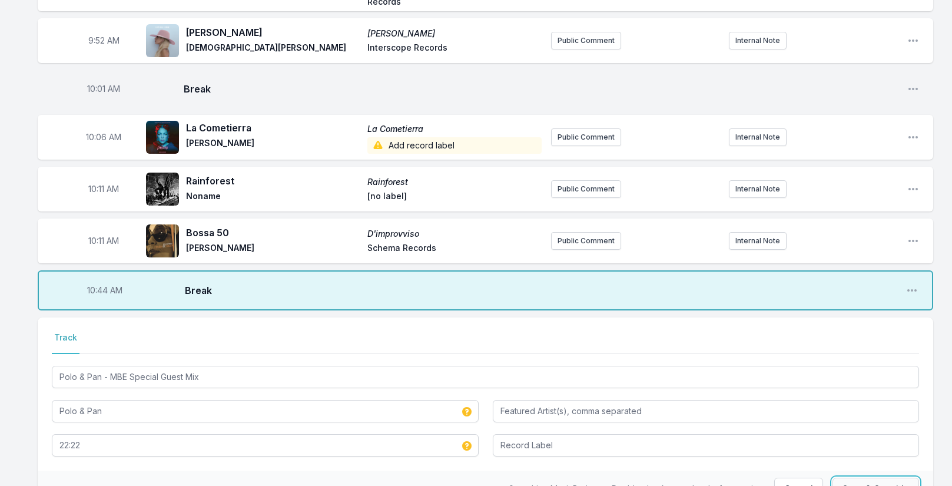
click at [863, 478] on button "Save & Override" at bounding box center [876, 489] width 87 height 22
type input "Polo & Pan - Special Guest Mix"
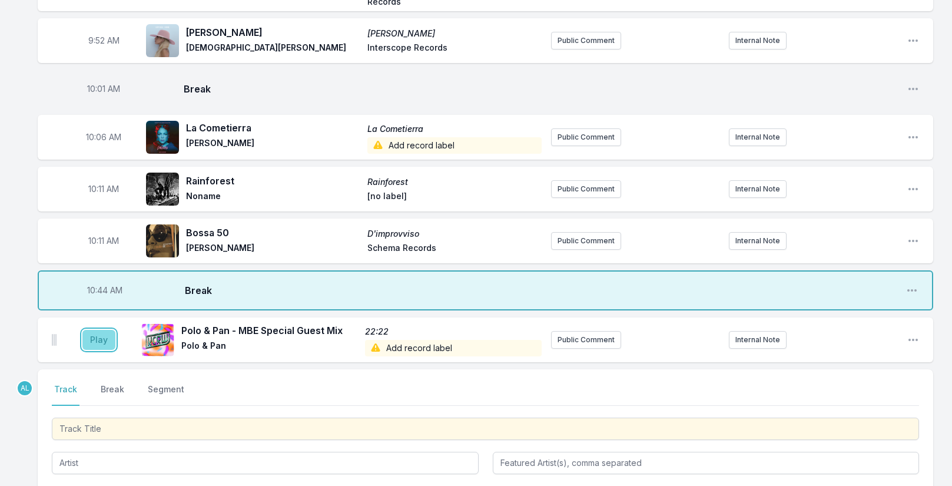
click at [93, 330] on button "Play" at bounding box center [98, 340] width 33 height 20
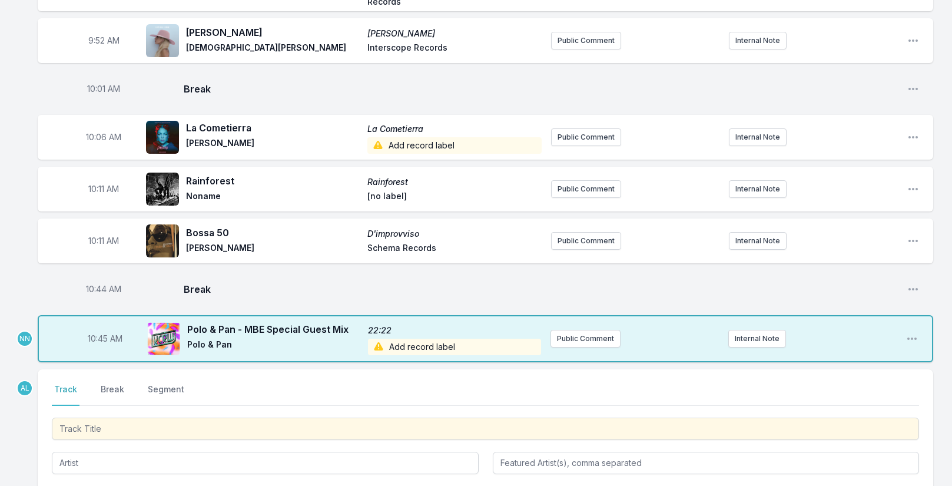
click at [100, 333] on span "10:45 AM" at bounding box center [105, 339] width 35 height 12
click at [97, 283] on span "10:44 AM" at bounding box center [103, 289] width 35 height 12
click at [97, 278] on input "10:44" at bounding box center [104, 289] width 66 height 22
type input "10:15"
click at [102, 333] on span "10:45 AM" at bounding box center [105, 339] width 35 height 12
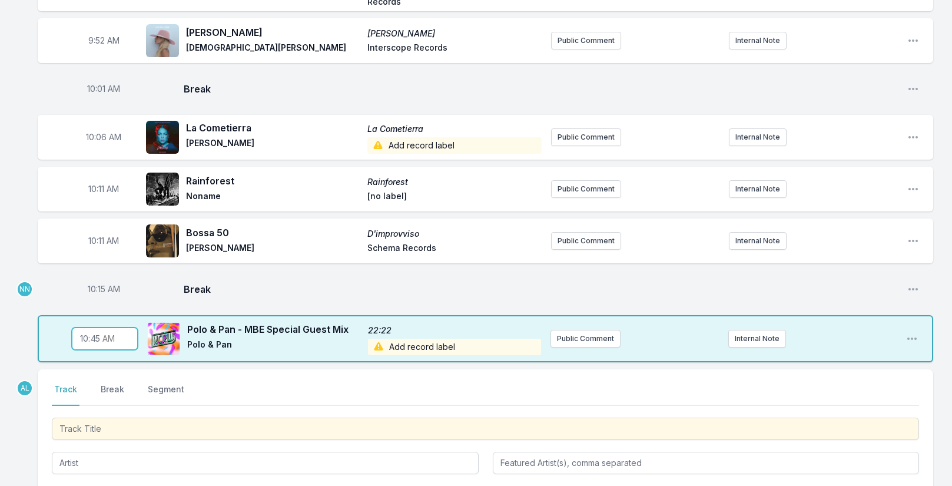
click at [93, 327] on input "10:45" at bounding box center [105, 338] width 66 height 22
type input "10:20"
click at [940, 319] on div "Missing Data Some of your tracks are missing record label information. This inf…" at bounding box center [476, 80] width 952 height 1184
